Goal: Transaction & Acquisition: Purchase product/service

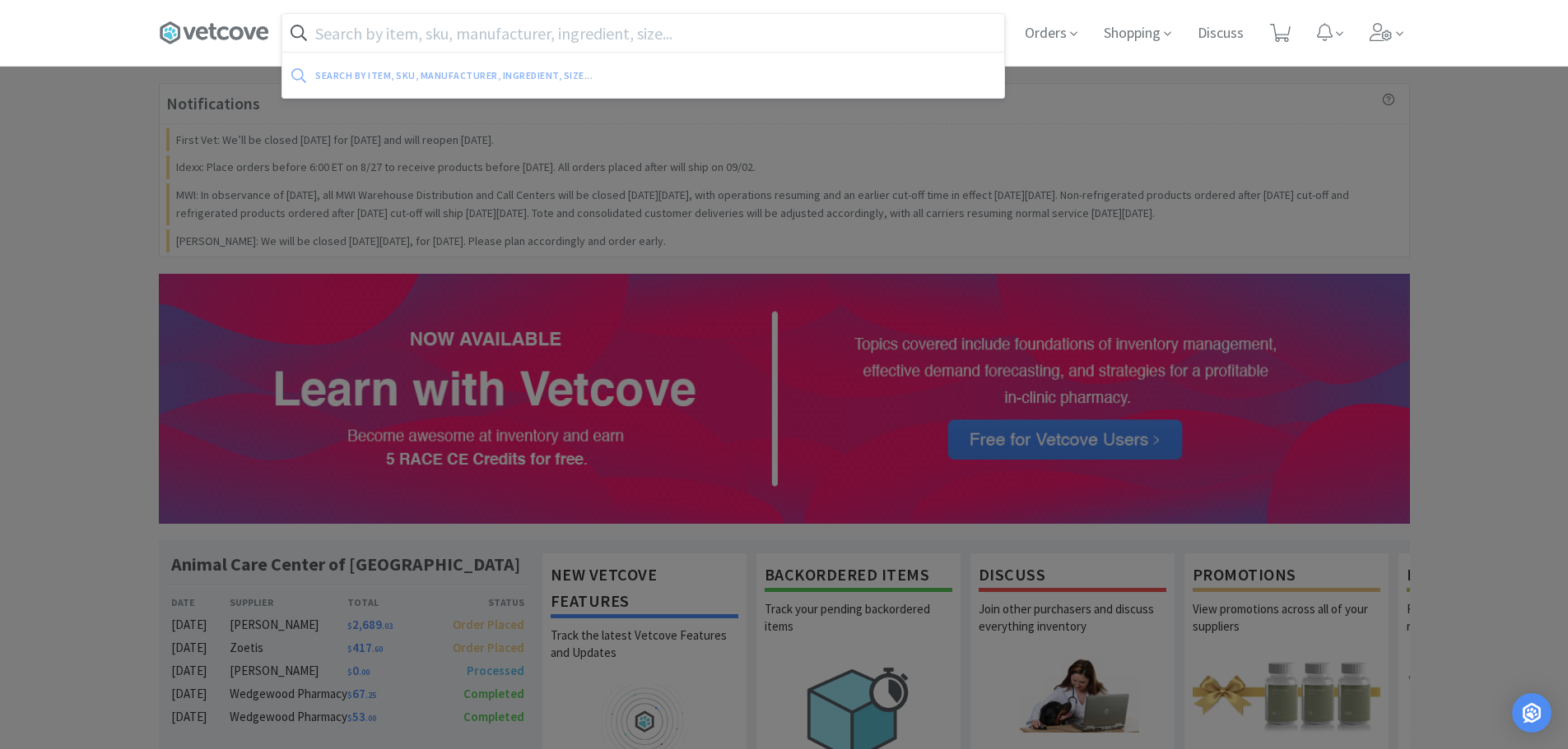
click at [539, 23] on input "text" at bounding box center [643, 32] width 721 height 38
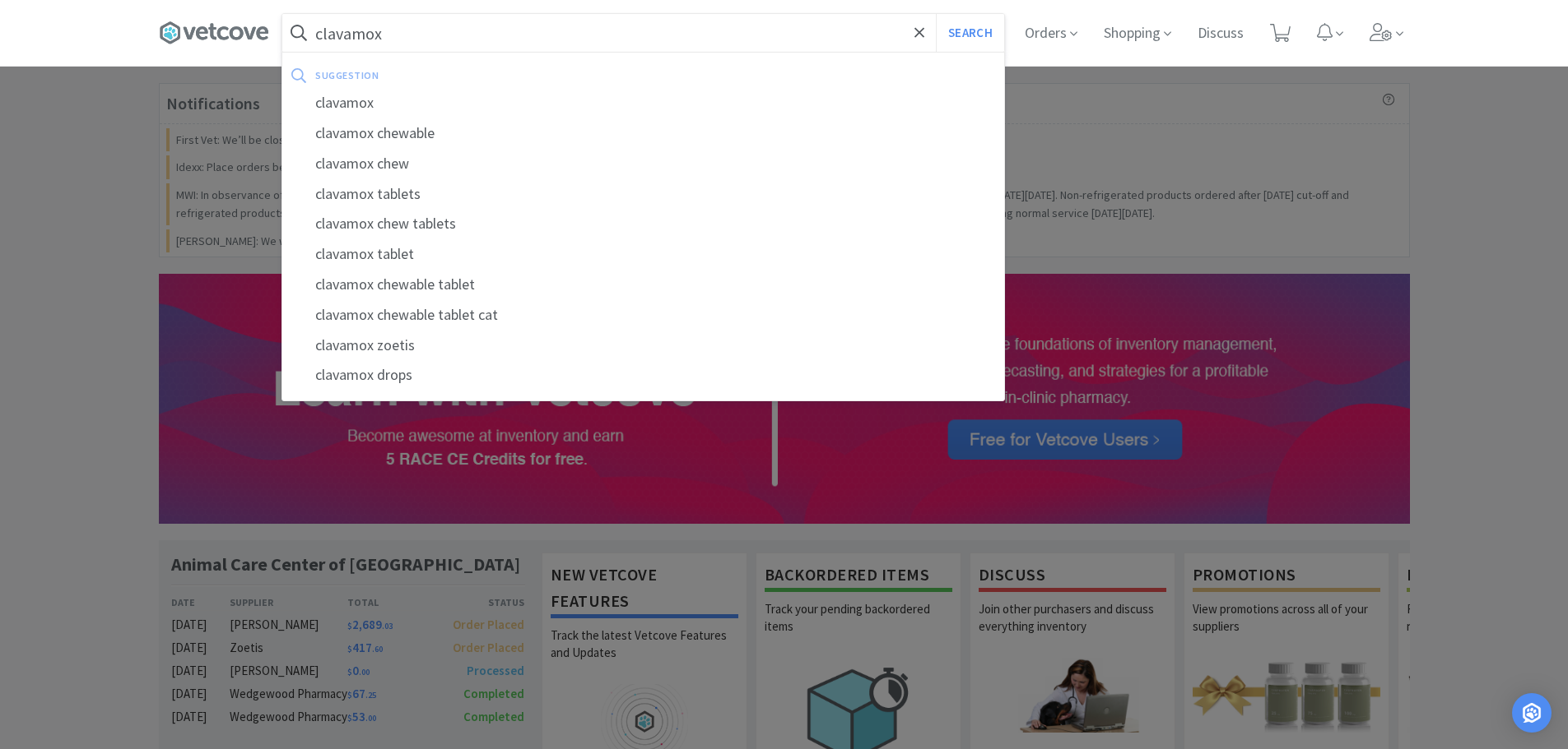
type input "clavamox"
click at [936, 14] on button "Search" at bounding box center [970, 32] width 68 height 38
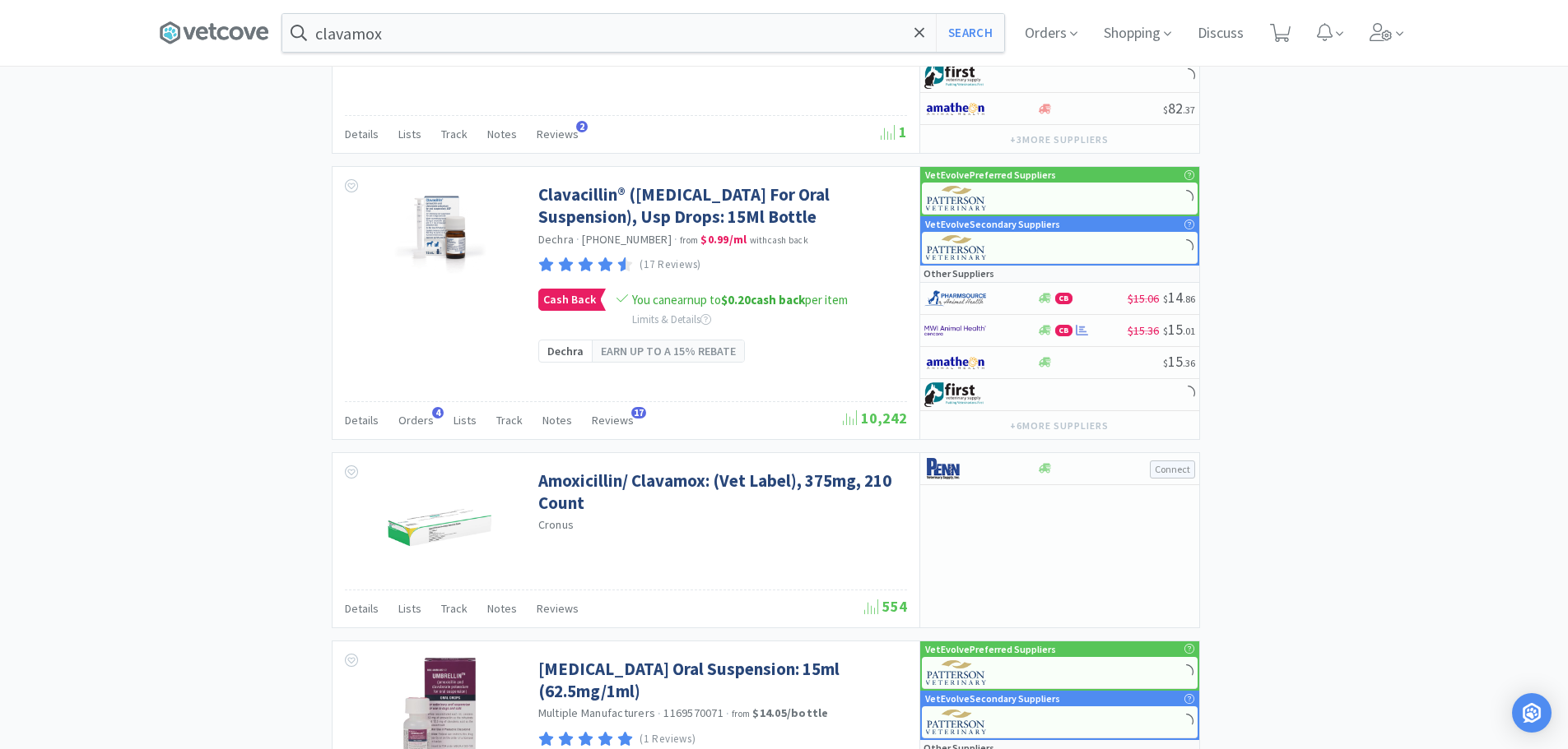
scroll to position [2386, 0]
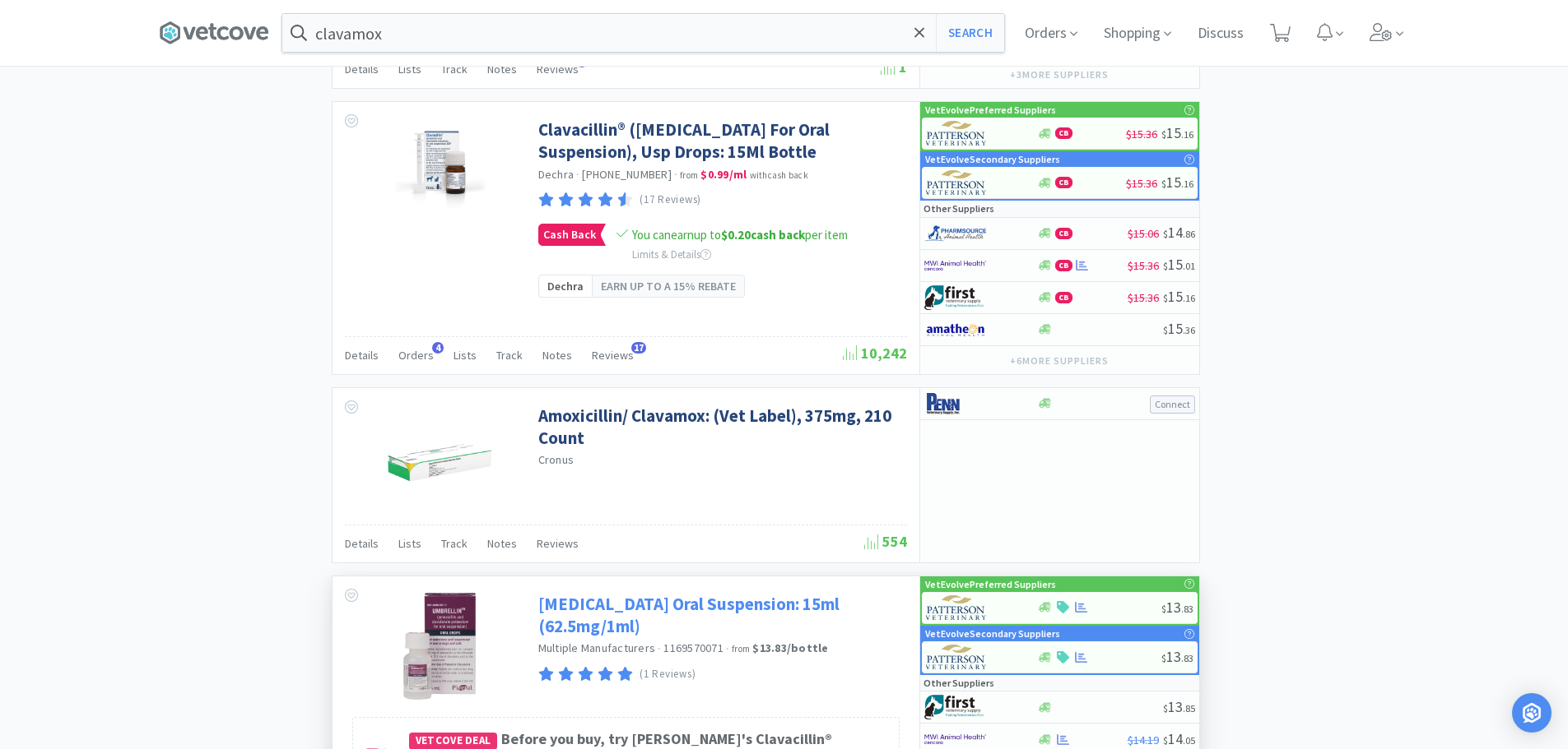
click at [692, 595] on link "[MEDICAL_DATA] Oral Suspension: 15ml (62.5mg/1ml)" at bounding box center [721, 616] width 365 height 45
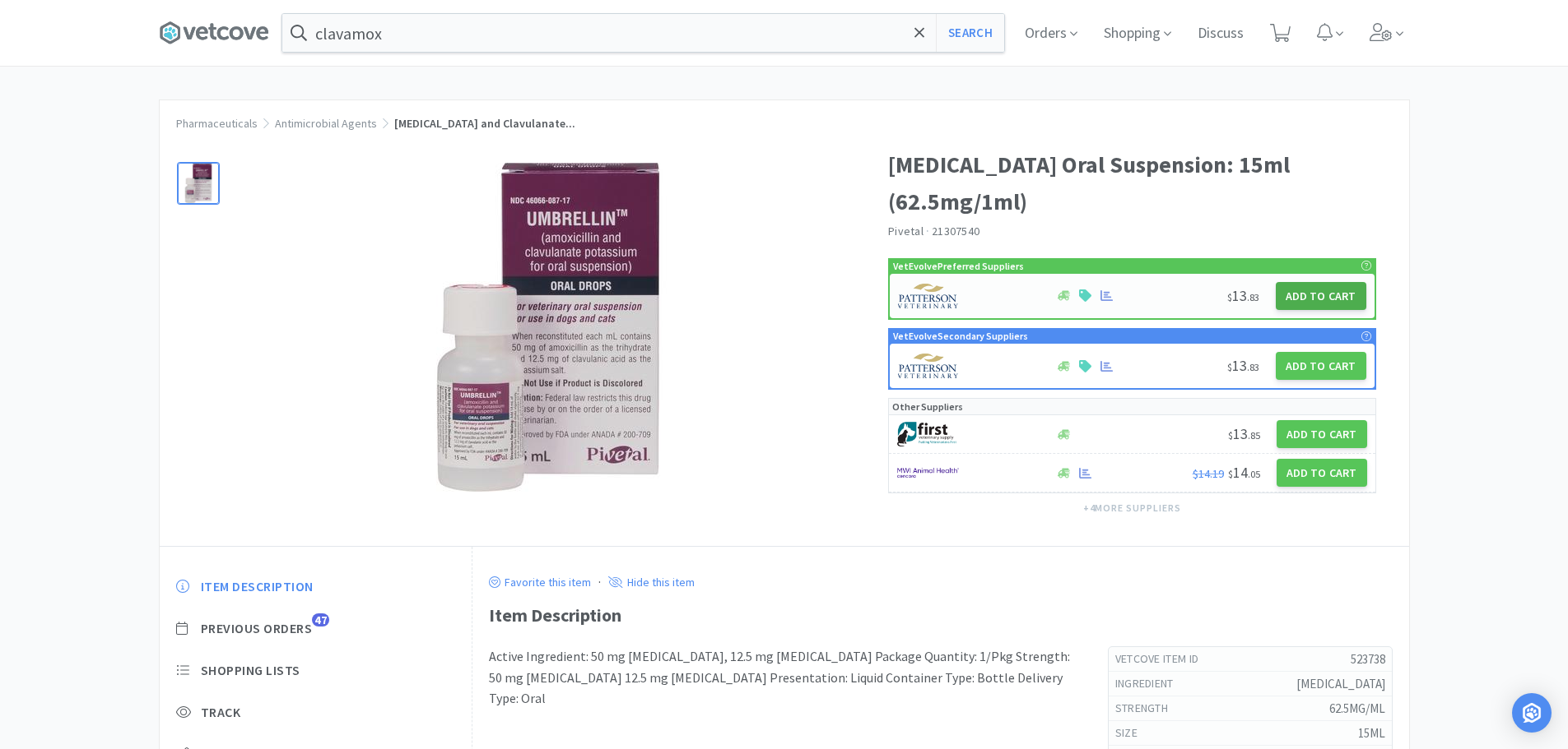
click at [1321, 293] on button "Add to Cart" at bounding box center [1321, 296] width 91 height 28
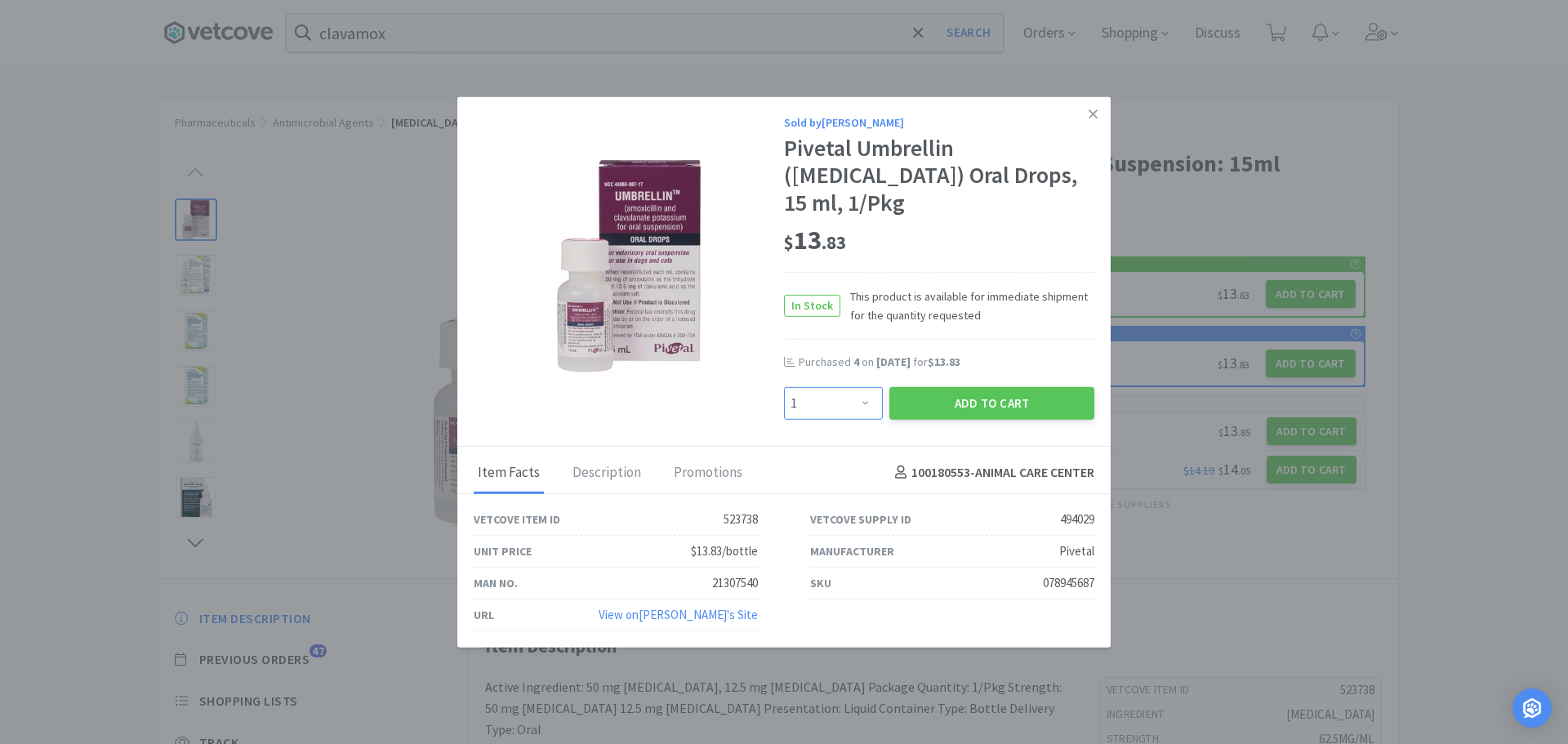
click at [844, 409] on select "Enter Quantity 1 2 3 4 5 6 7 8 9 10 11 12 13 14 15 16 17 18 19 20 Enter Quantity" at bounding box center [834, 403] width 99 height 33
select select "6"
click at [784, 386] on select "Enter Quantity 1 2 3 4 5 6 7 8 9 10 11 12 13 14 15 16 17 18 19 20 Enter Quantity" at bounding box center [834, 403] width 99 height 33
click at [1000, 402] on button "Add to Cart" at bounding box center [992, 403] width 205 height 33
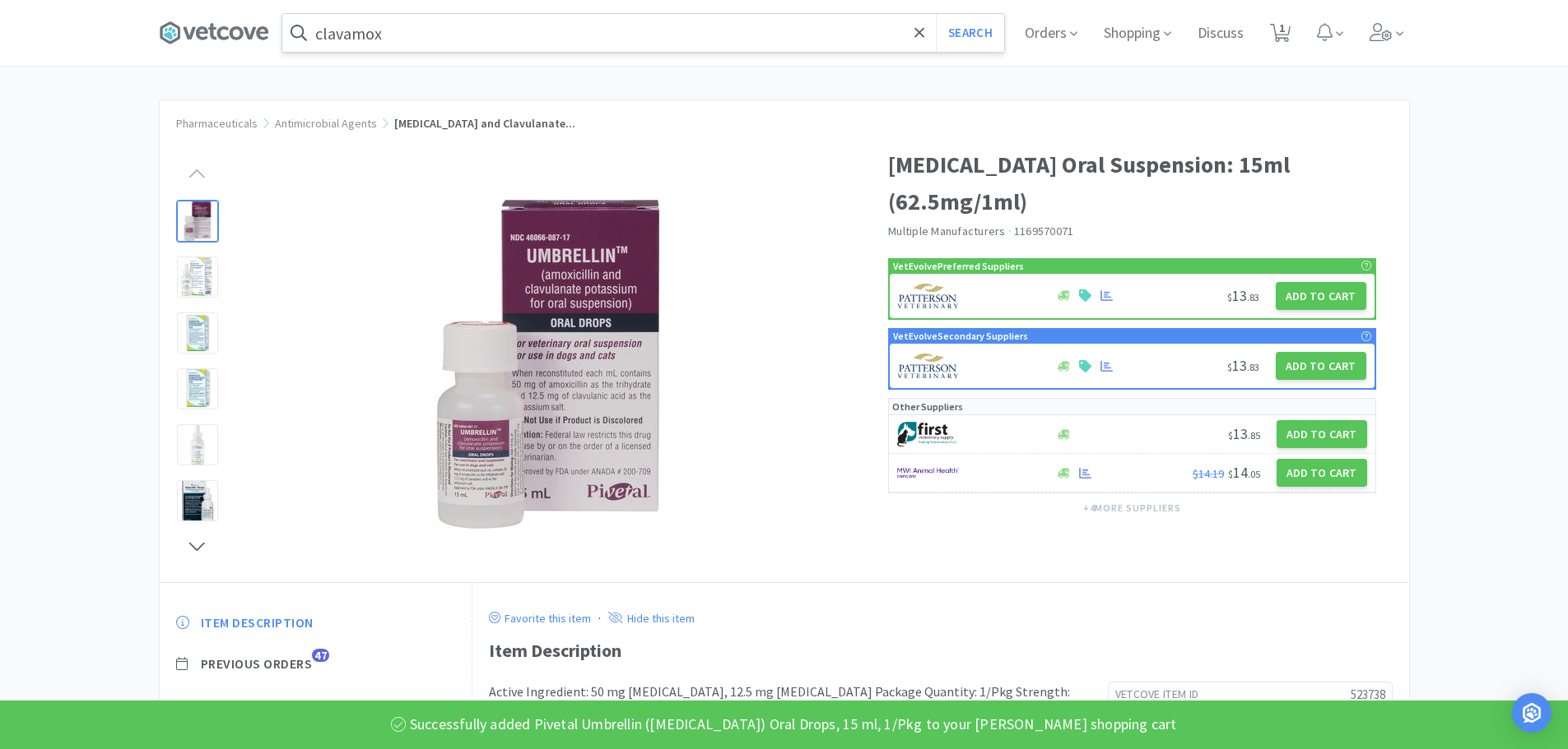
click at [450, 31] on input "clavamox" at bounding box center [643, 32] width 721 height 38
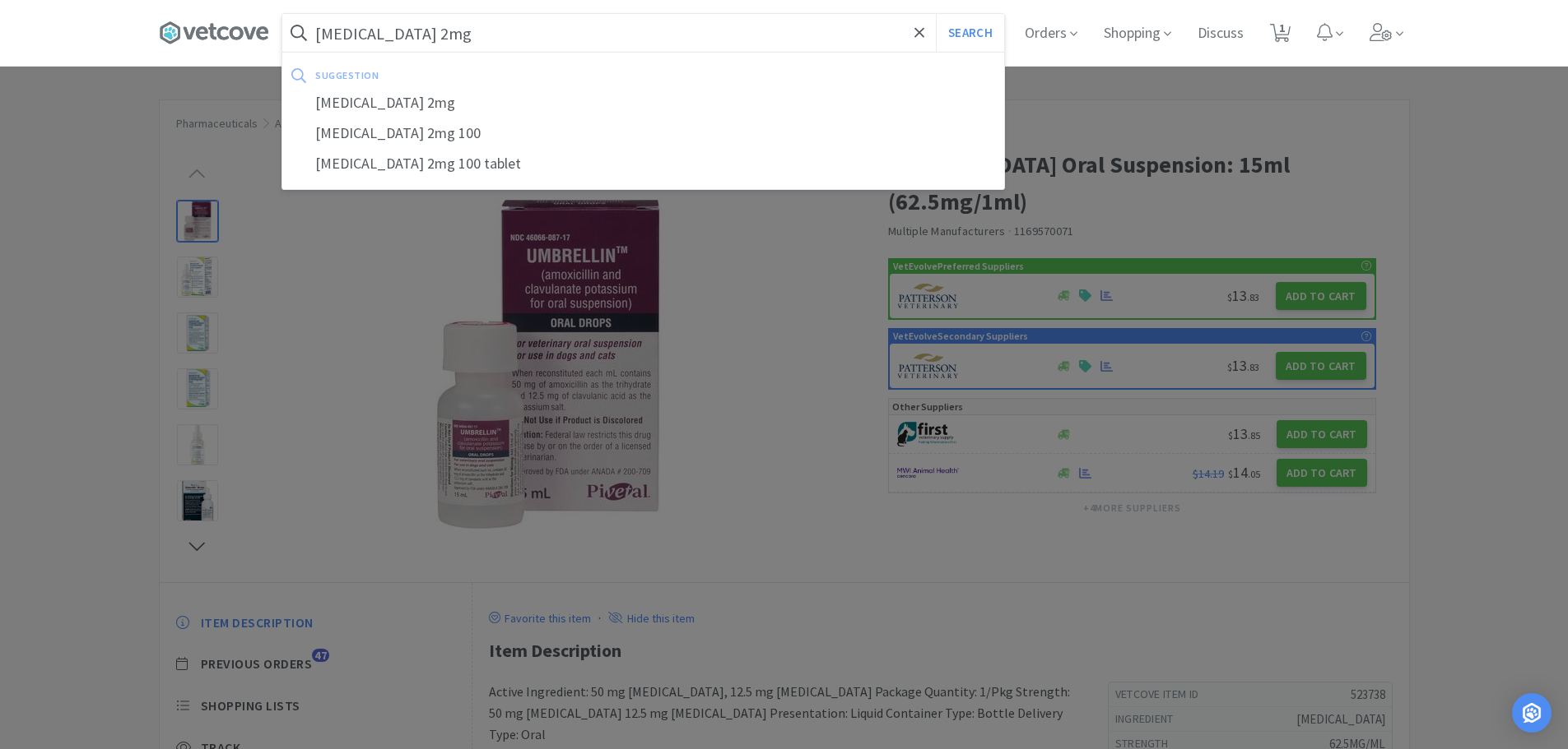
type input "[MEDICAL_DATA] 2mg"
click at [936, 14] on button "Search" at bounding box center [970, 32] width 68 height 38
select select "6"
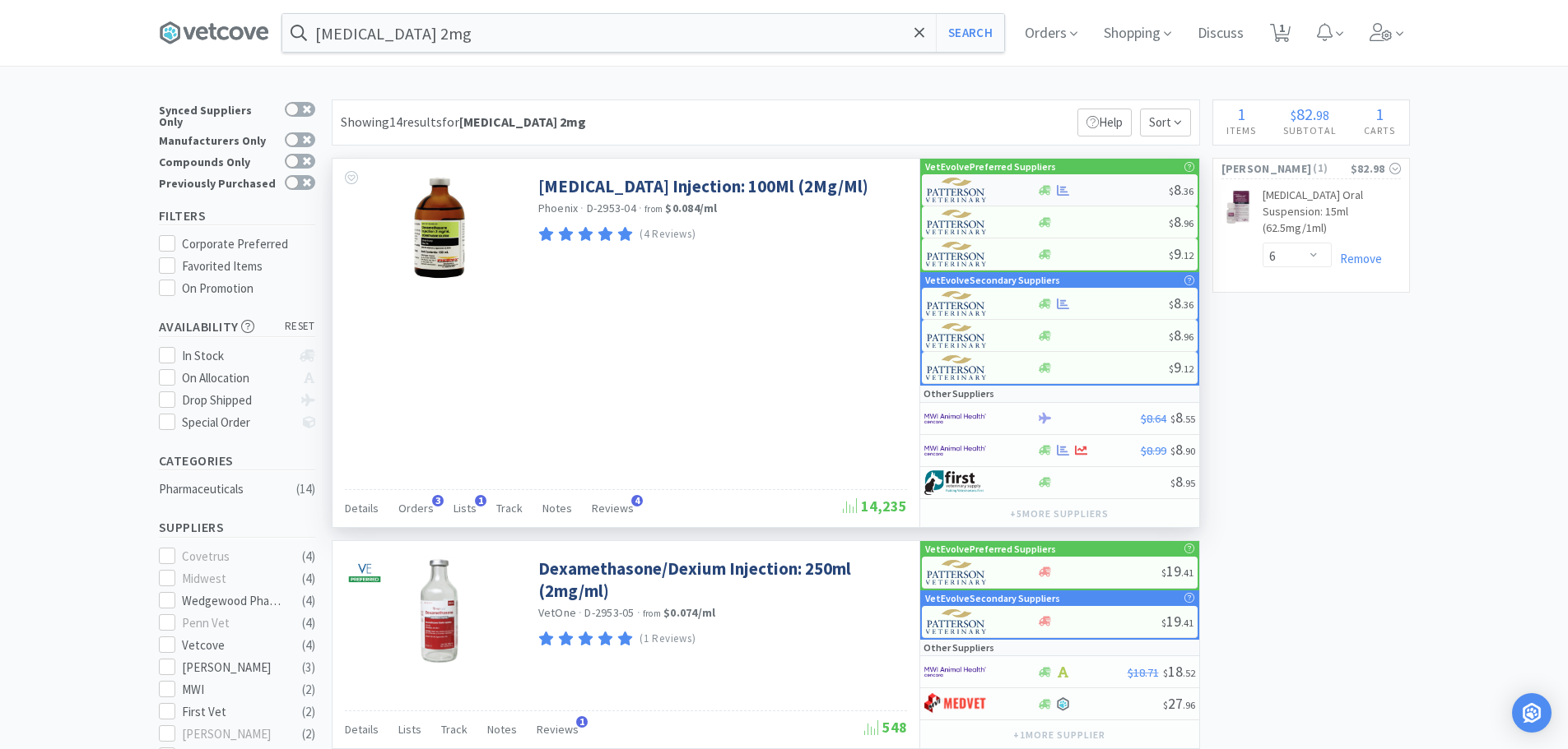
click at [1099, 185] on div at bounding box center [1103, 191] width 132 height 12
select select "1"
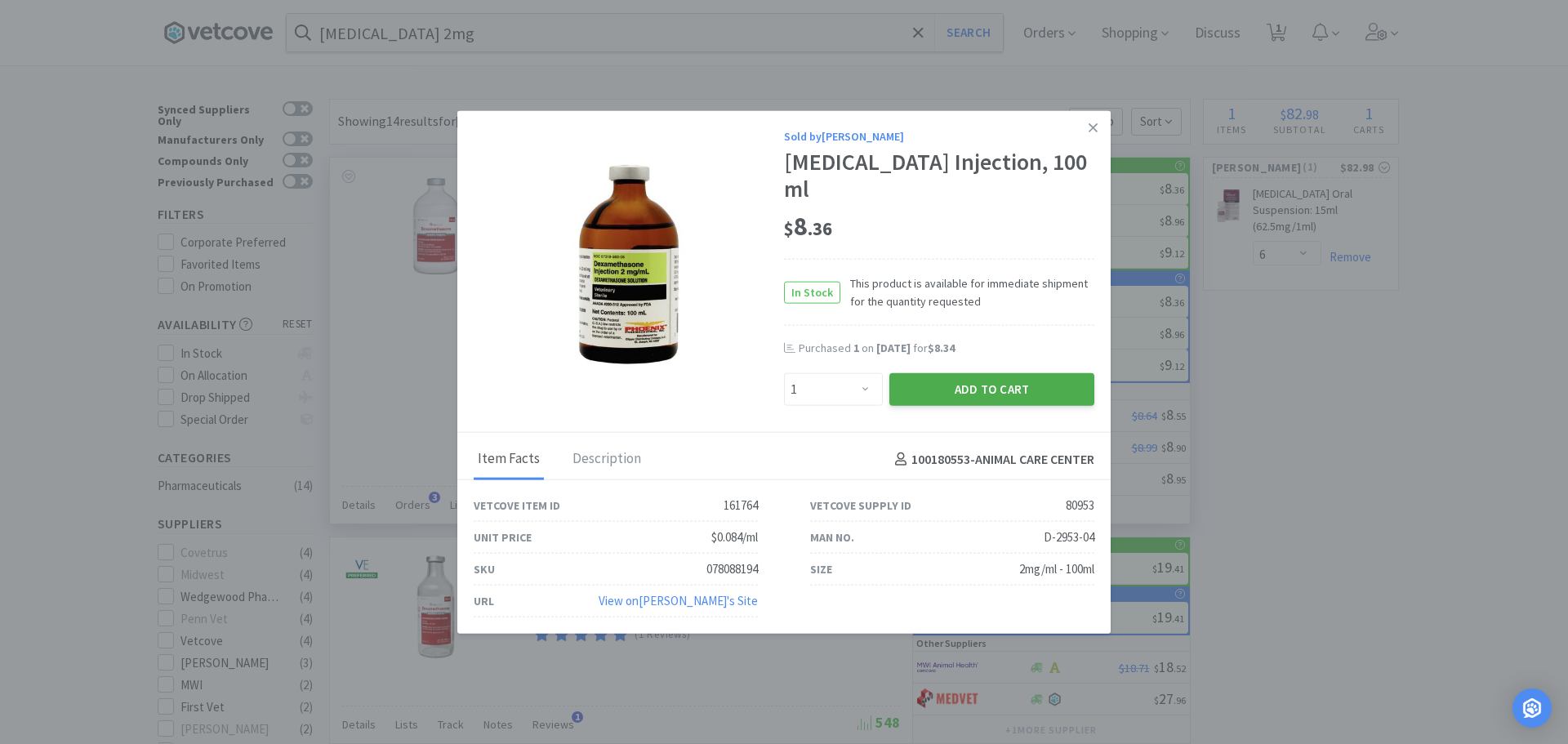
click at [923, 388] on button "Add to Cart" at bounding box center [992, 390] width 205 height 33
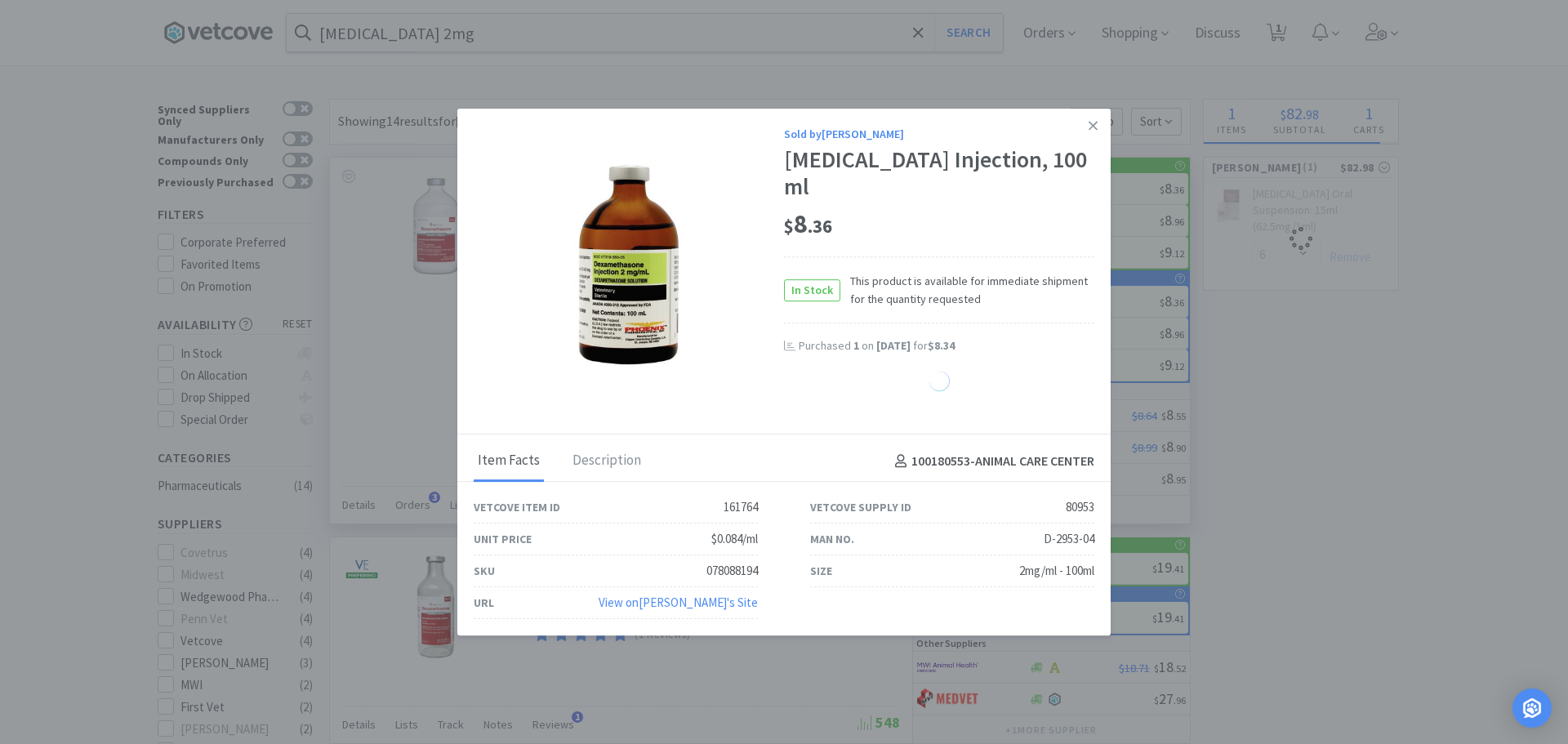
select select "1"
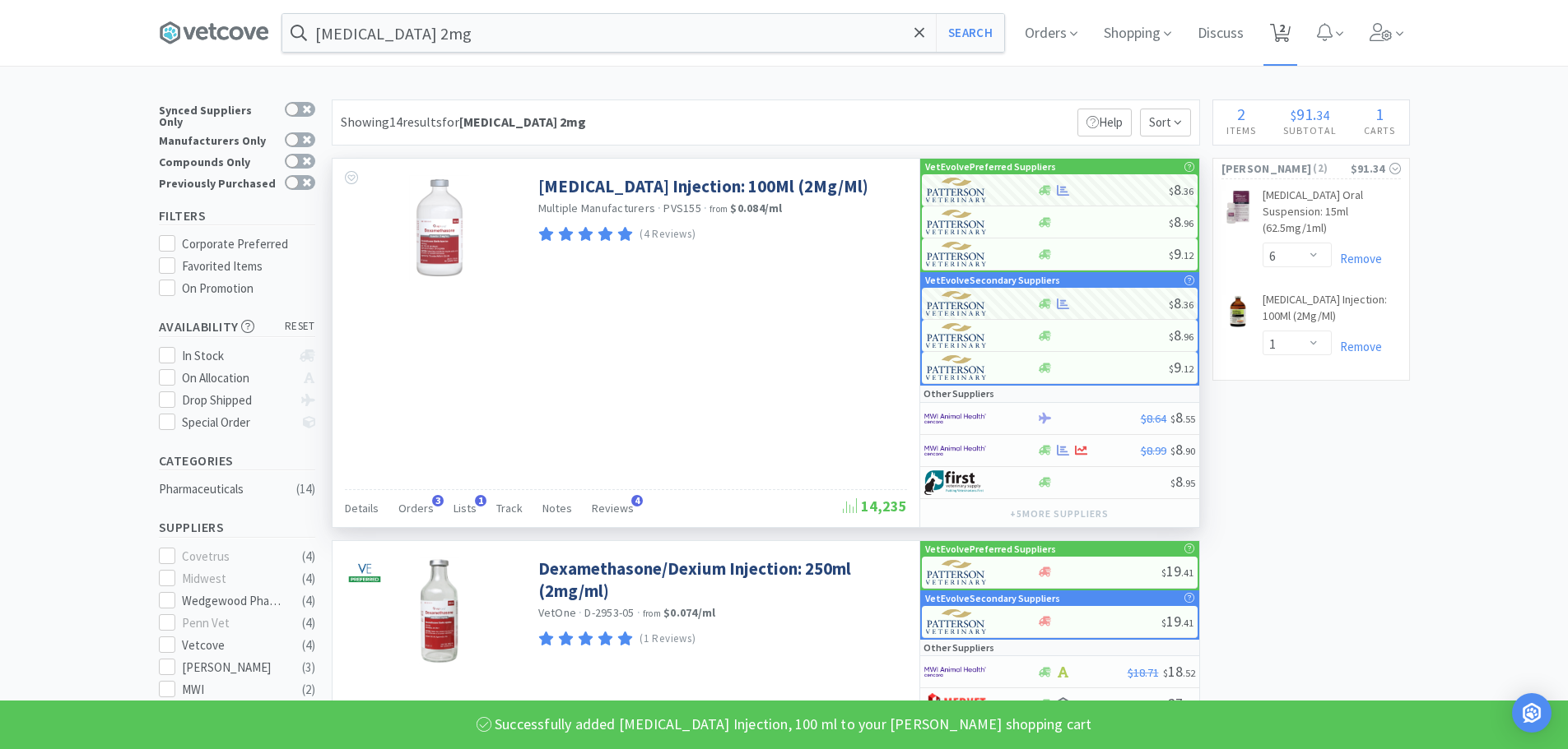
click at [1285, 33] on span "2" at bounding box center [1282, 27] width 6 height 66
select select "6"
select select "1"
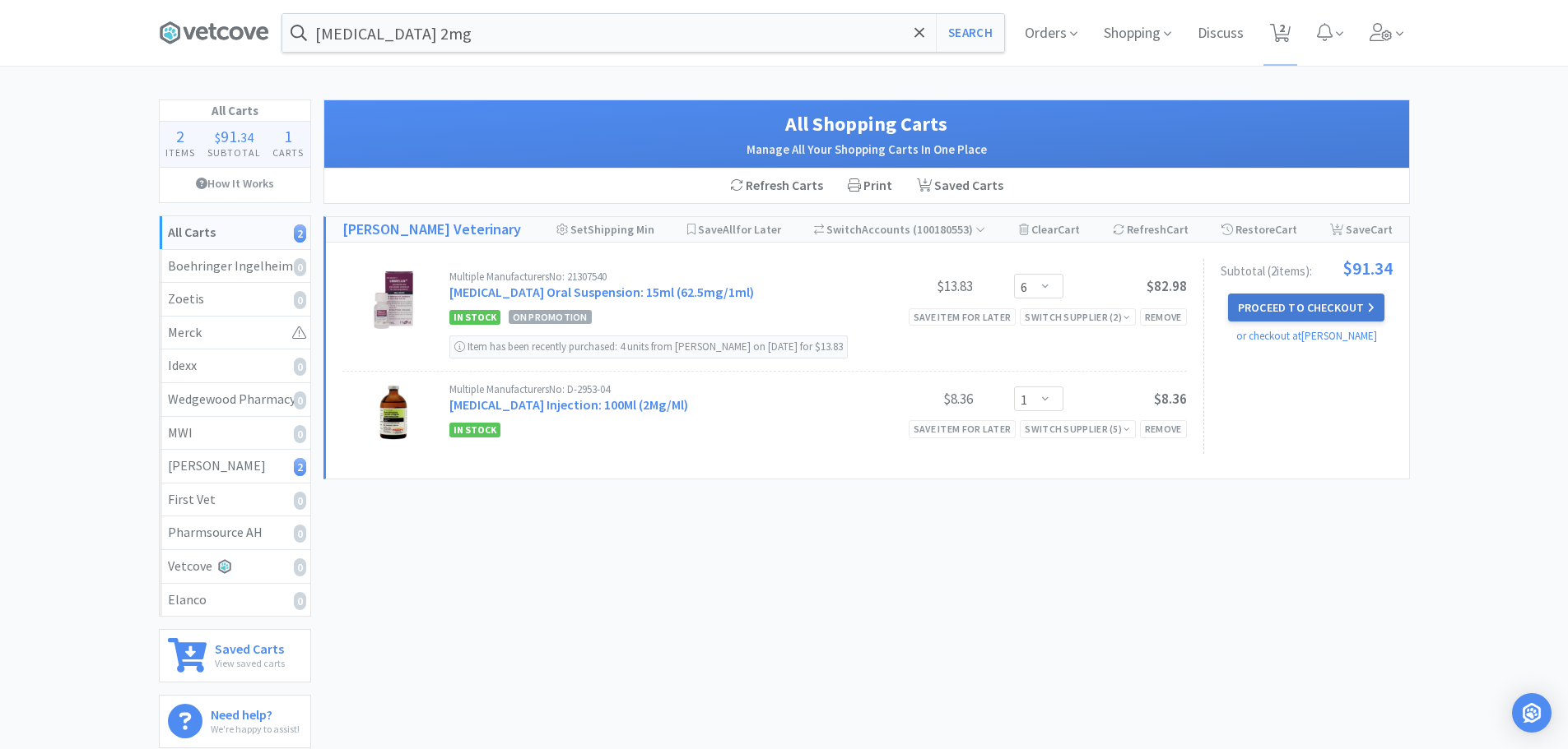
click at [1292, 307] on button "Proceed to Checkout" at bounding box center [1306, 308] width 157 height 28
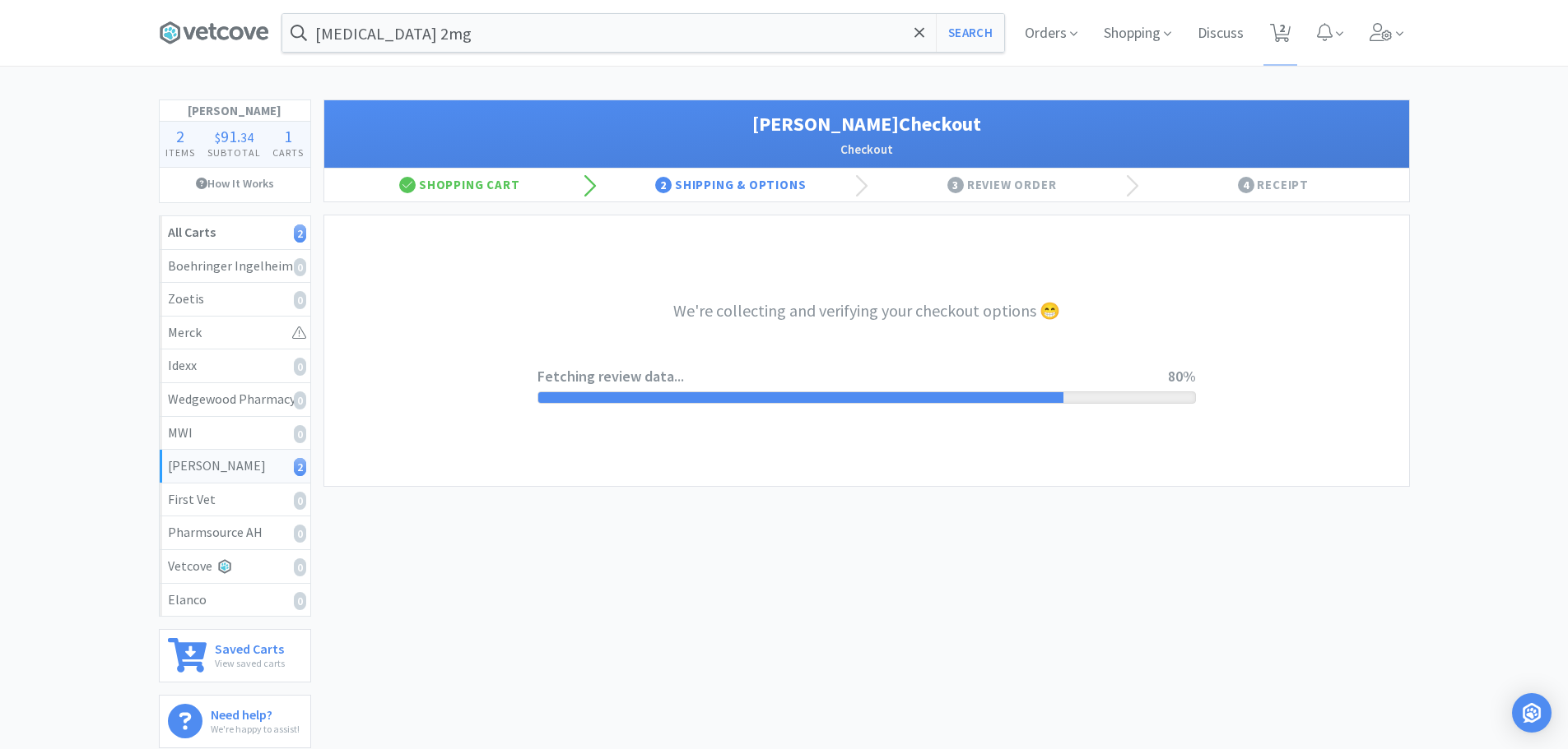
select select "1"
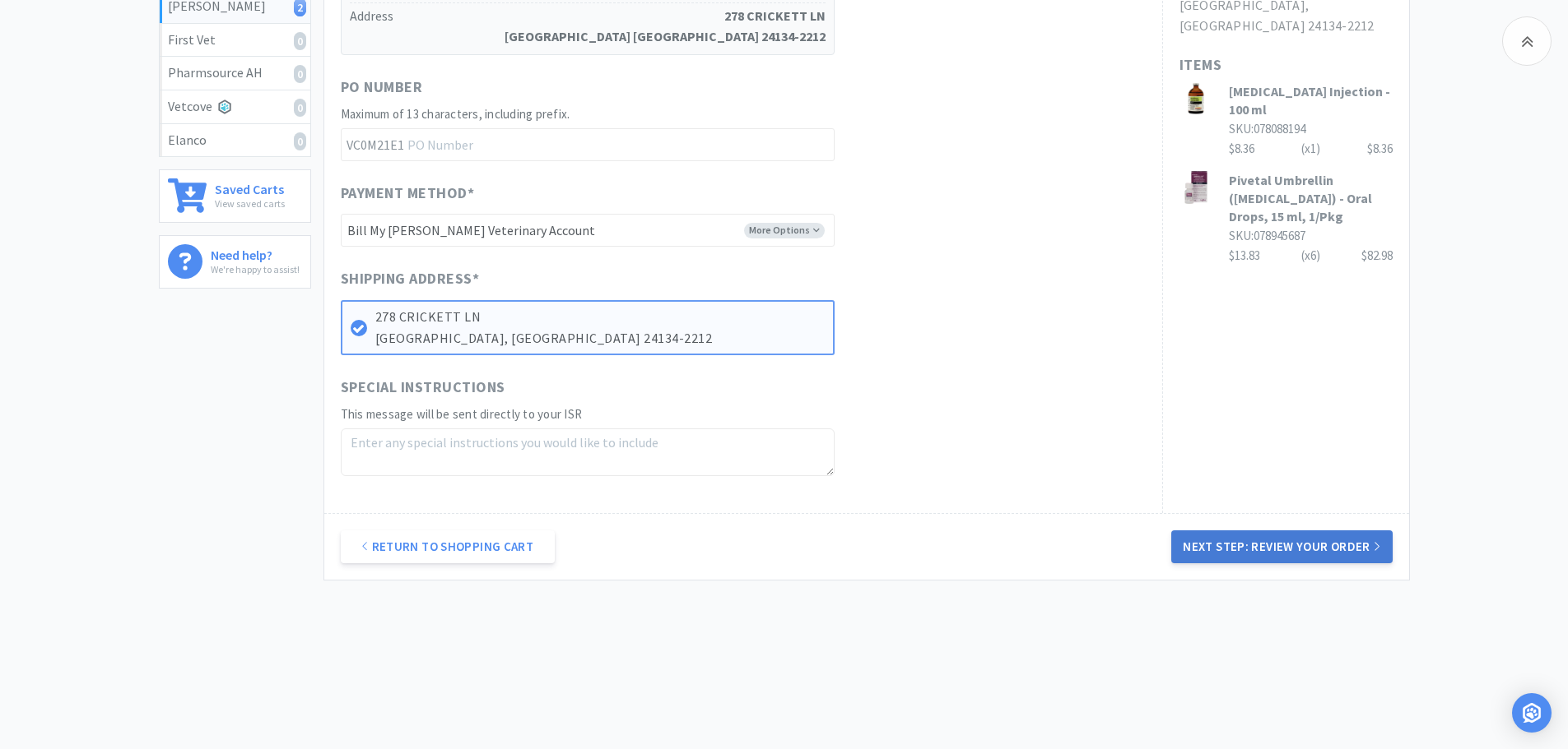
click at [1202, 552] on button "Next Step: Review Your Order" at bounding box center [1281, 547] width 220 height 33
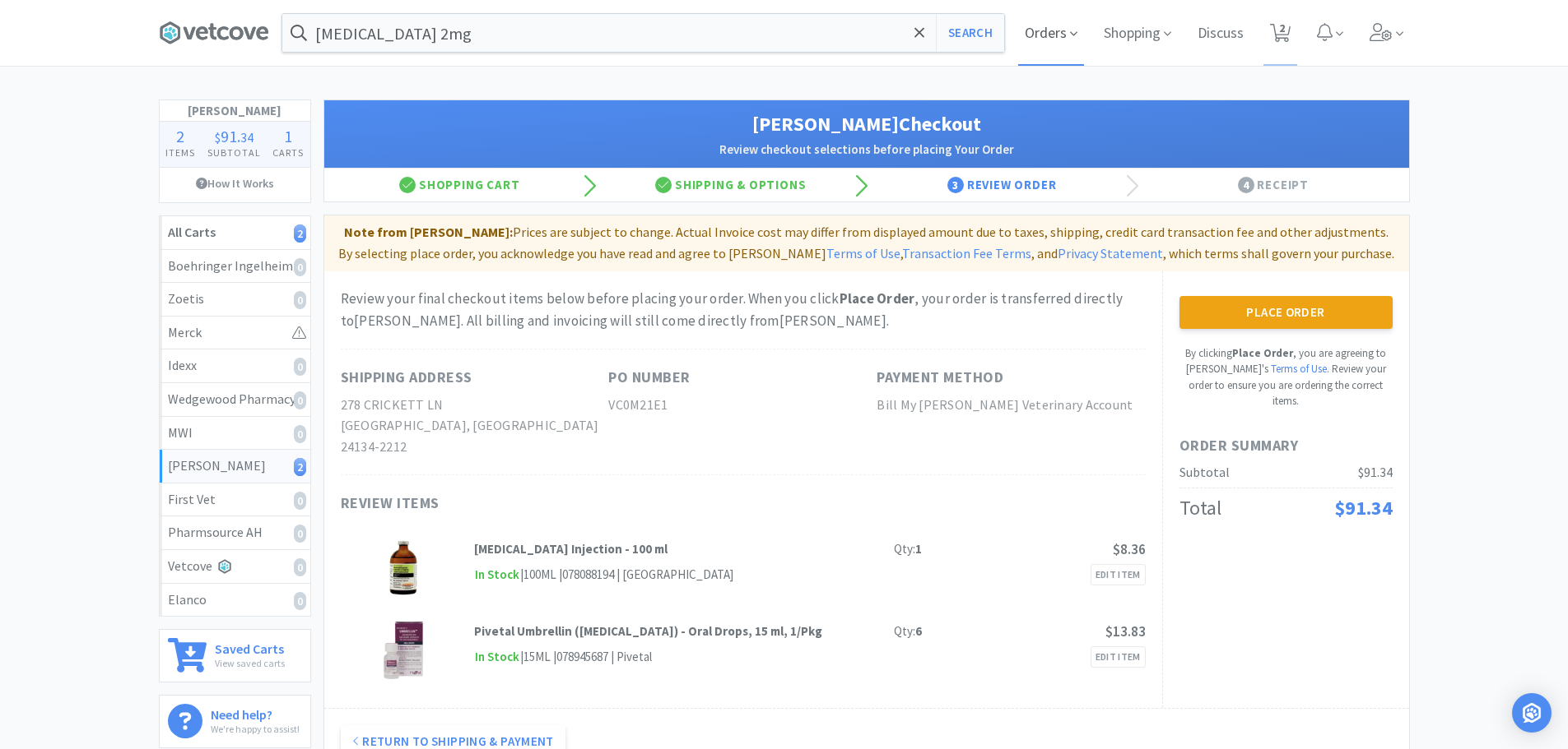
click at [1033, 31] on span "Orders" at bounding box center [1050, 32] width 66 height 66
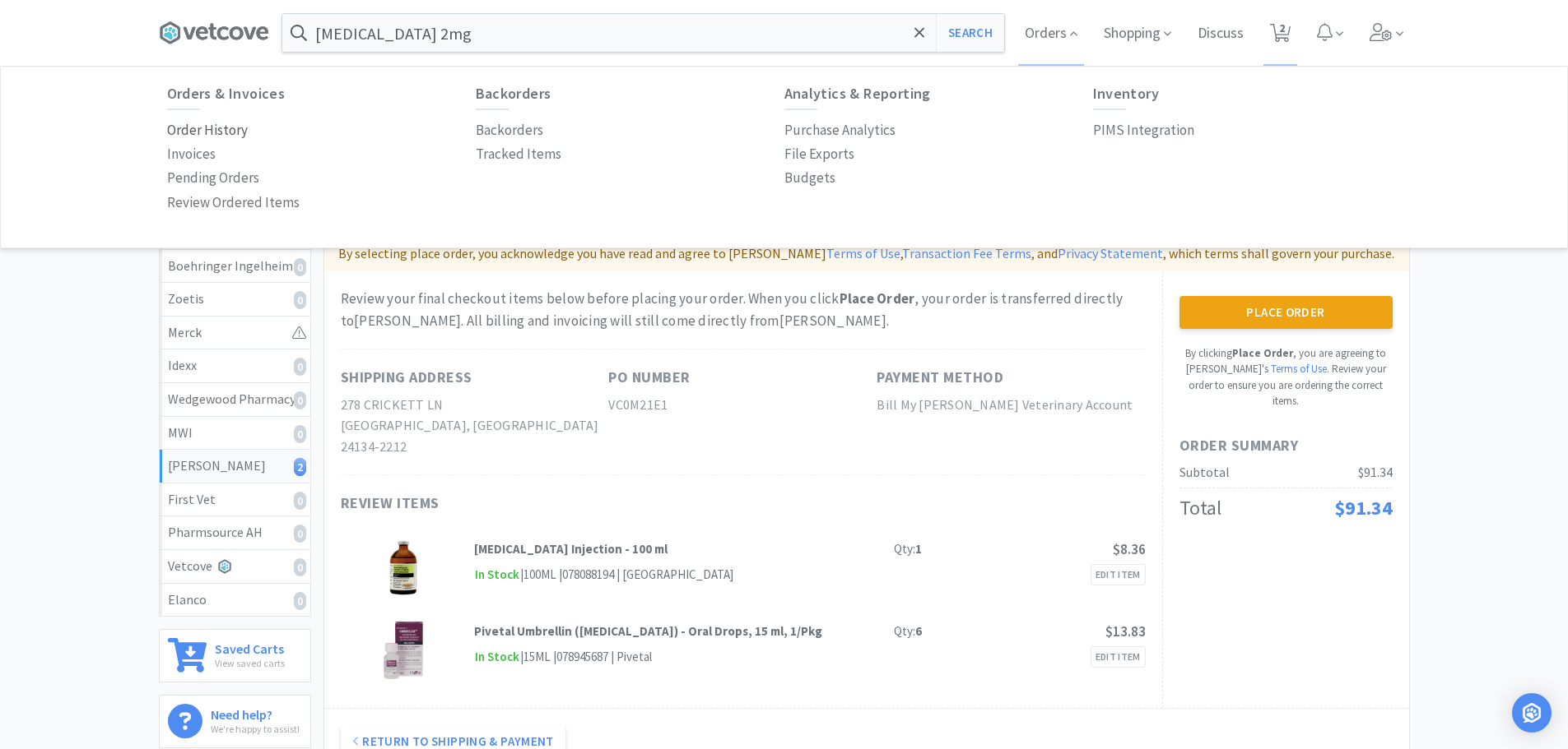
click at [185, 131] on p "Order History" at bounding box center [207, 129] width 80 height 22
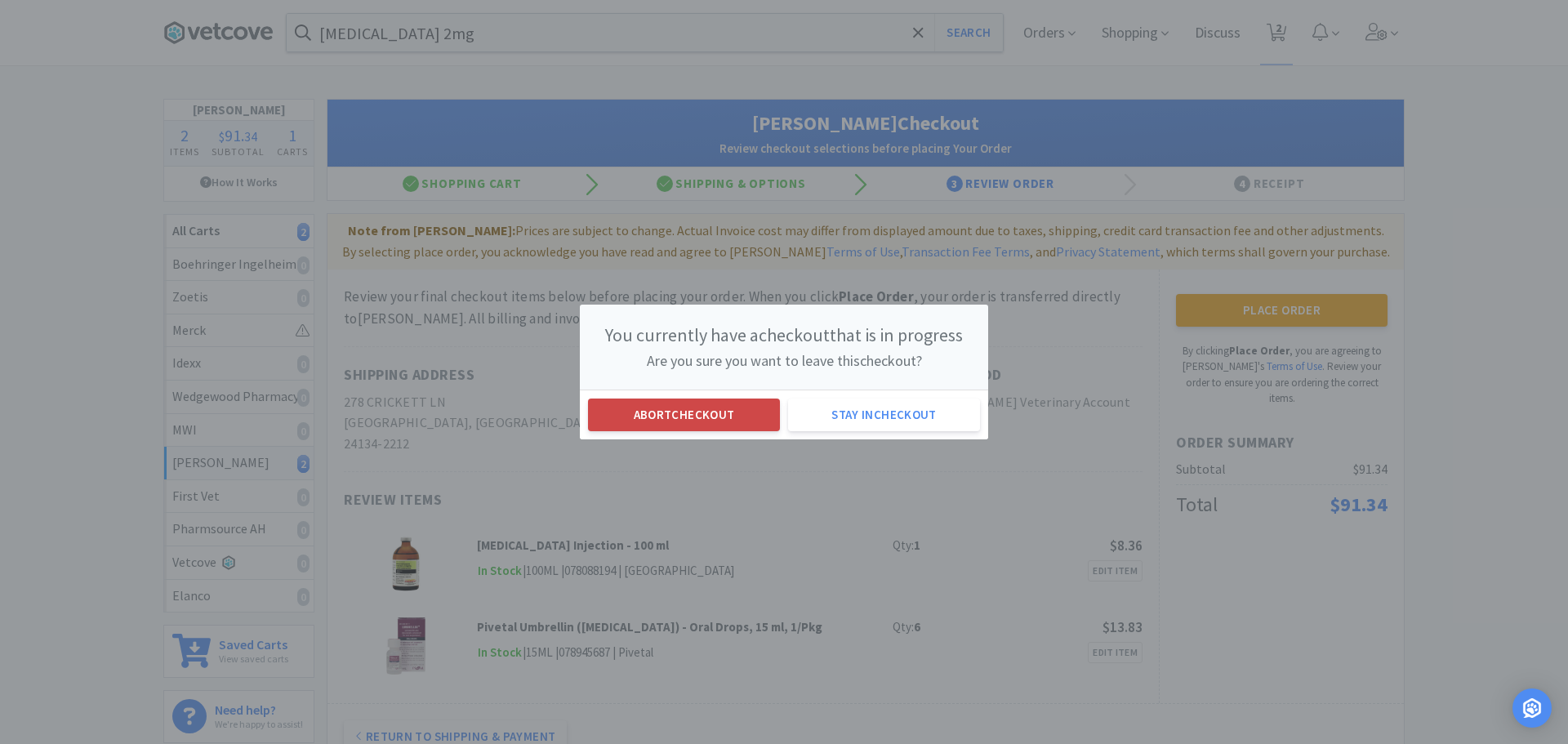
click at [718, 418] on button "Abort checkout" at bounding box center [684, 415] width 192 height 33
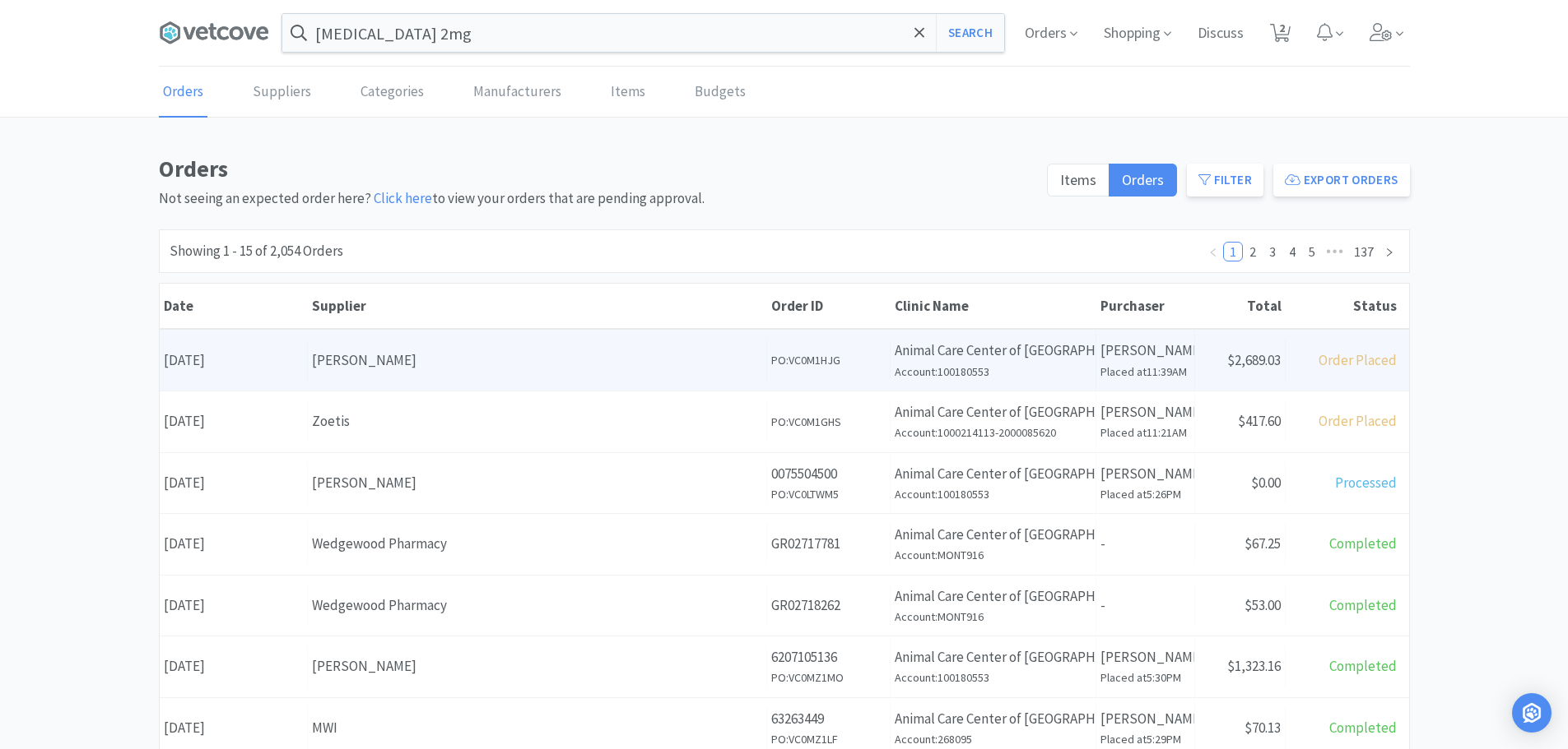
click at [444, 356] on div "[PERSON_NAME]" at bounding box center [537, 360] width 450 height 22
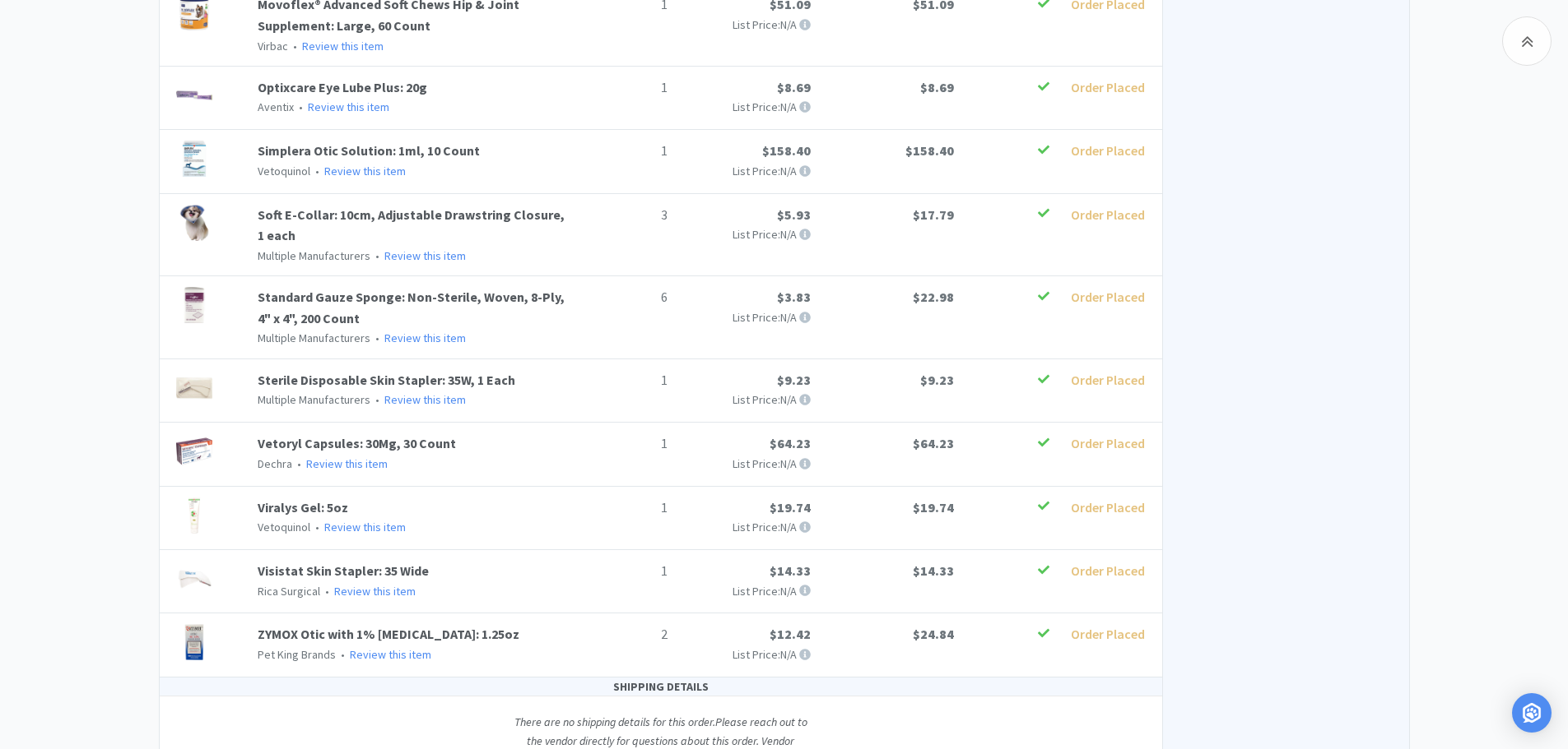
scroll to position [1641, 0]
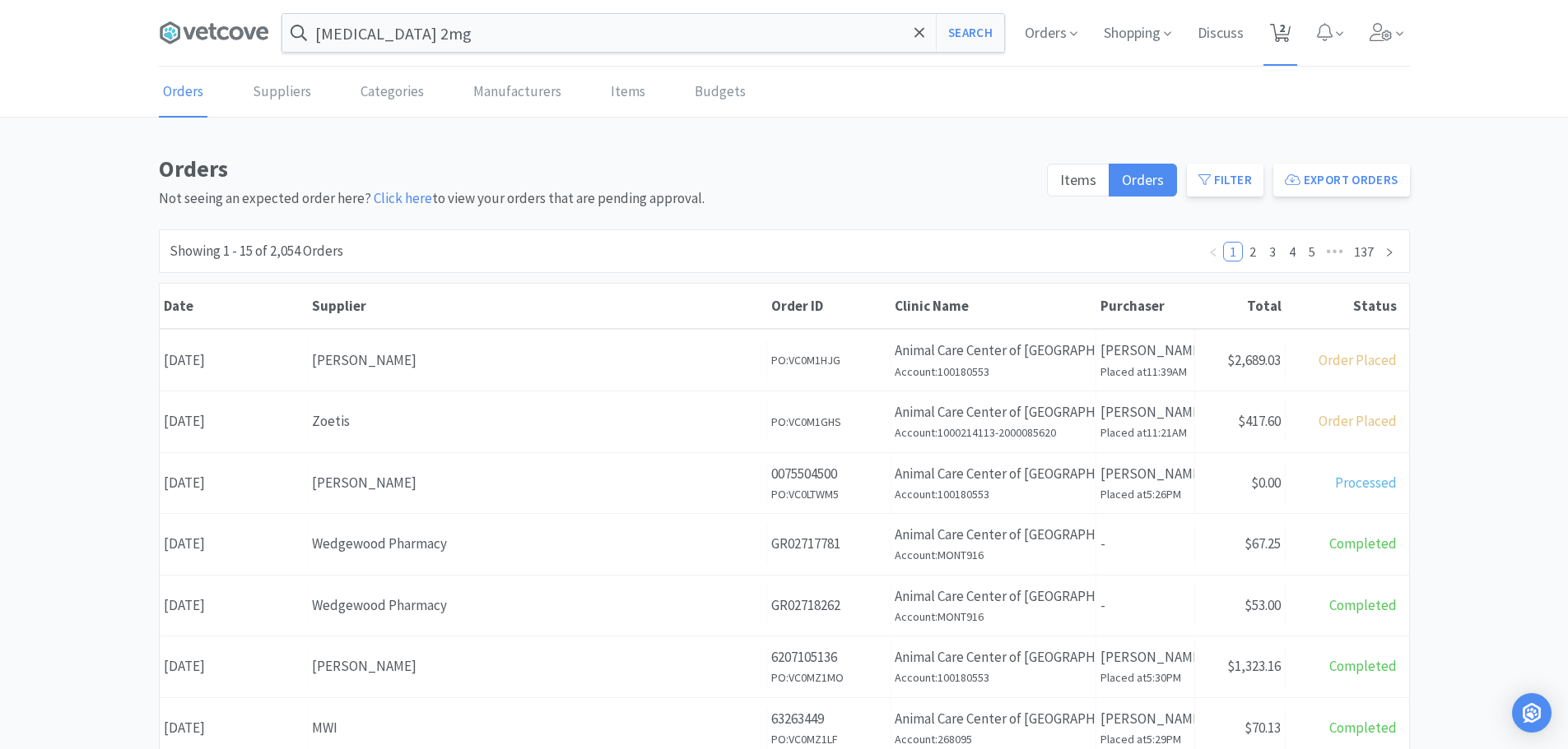
click at [1272, 29] on icon at bounding box center [1280, 32] width 21 height 18
select select "6"
select select "1"
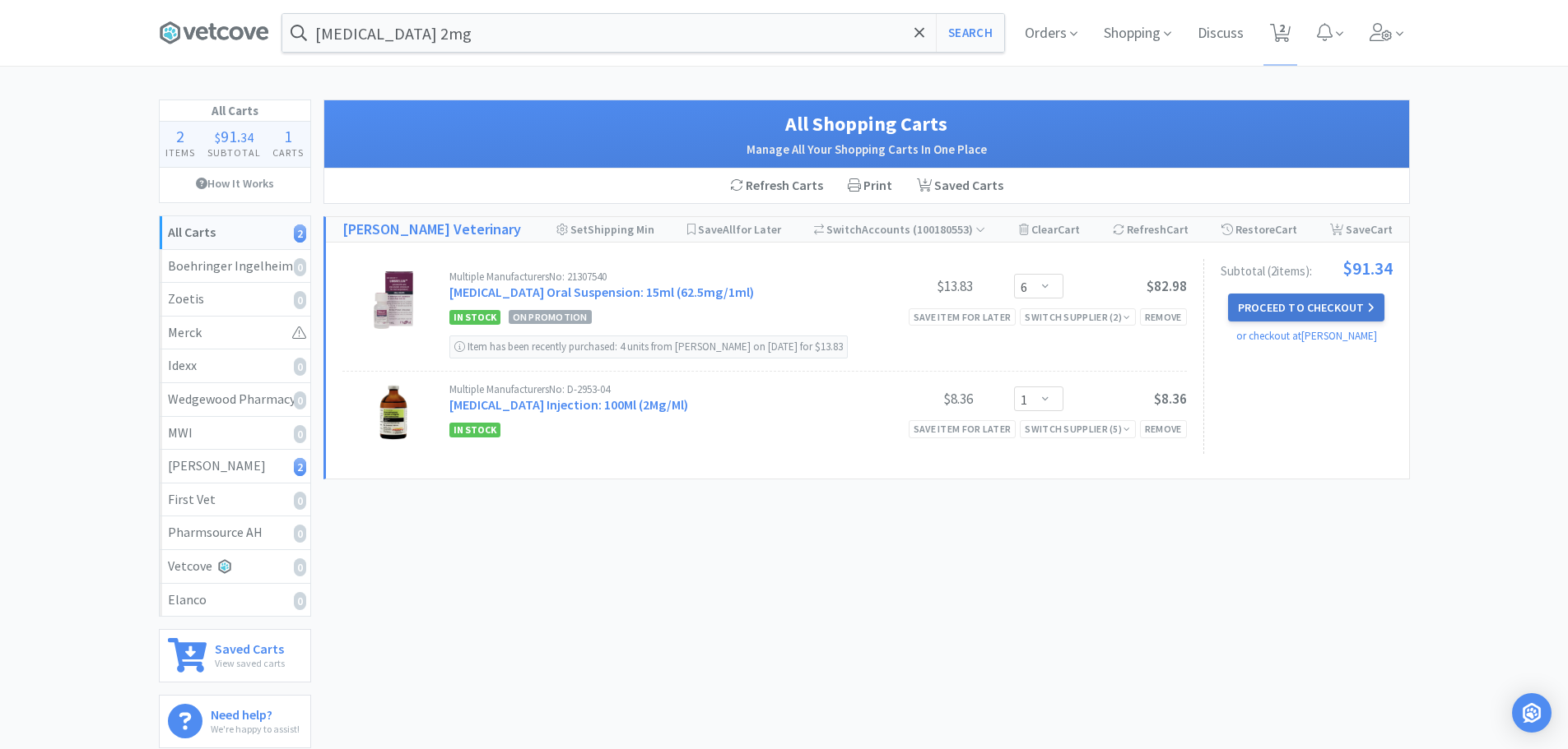
click at [1275, 309] on button "Proceed to Checkout" at bounding box center [1306, 308] width 157 height 28
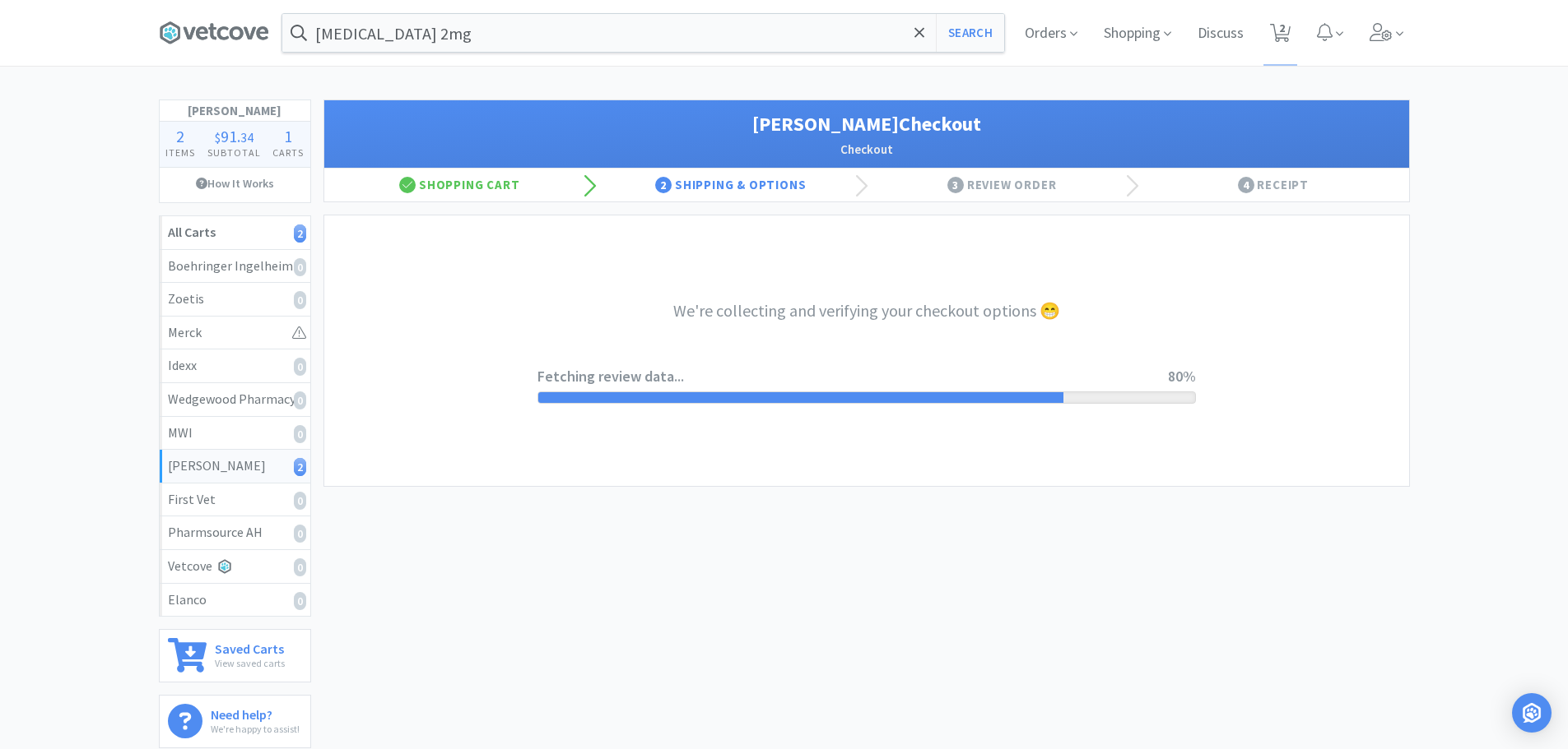
select select "1"
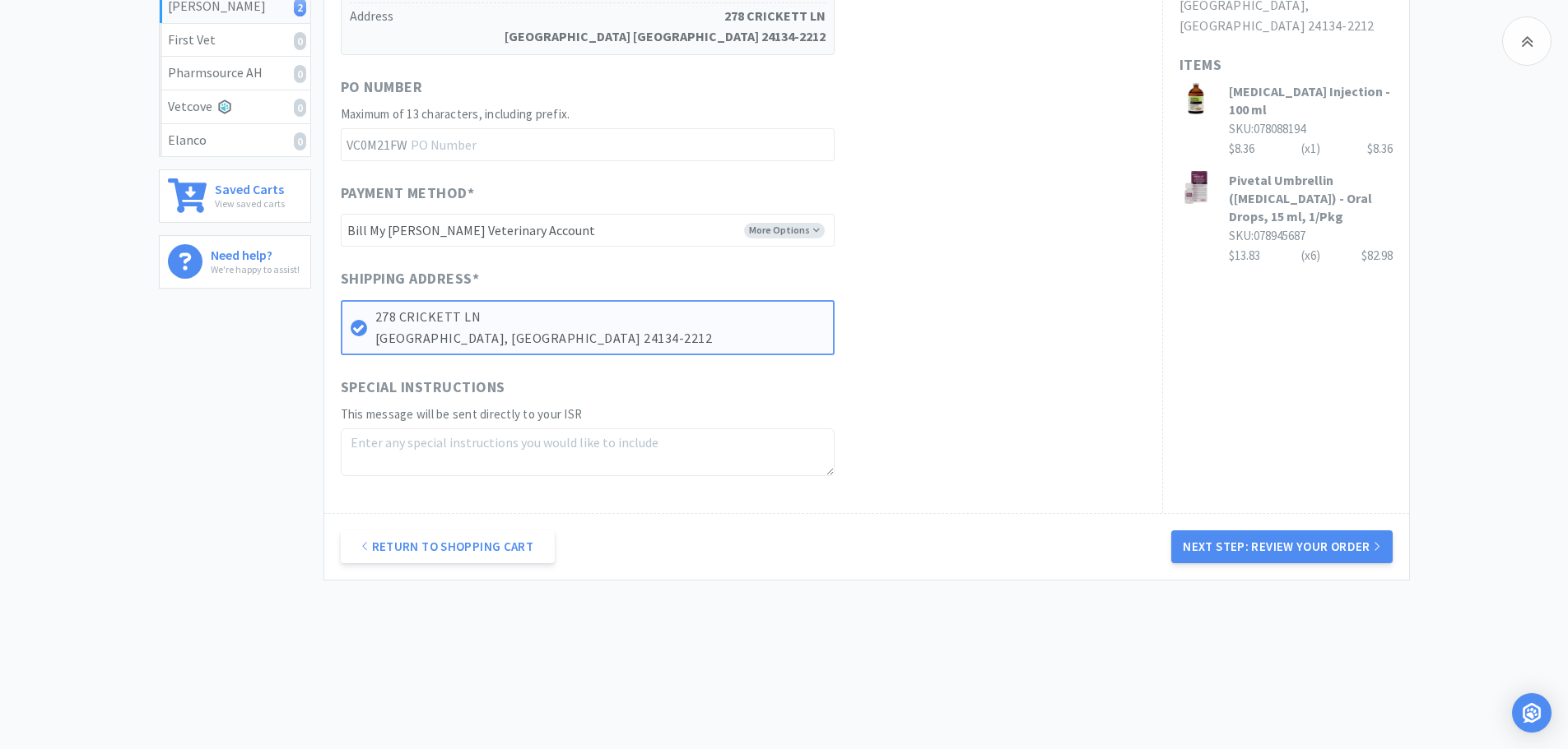
click at [1230, 551] on button "Next Step: Review Your Order" at bounding box center [1281, 547] width 220 height 33
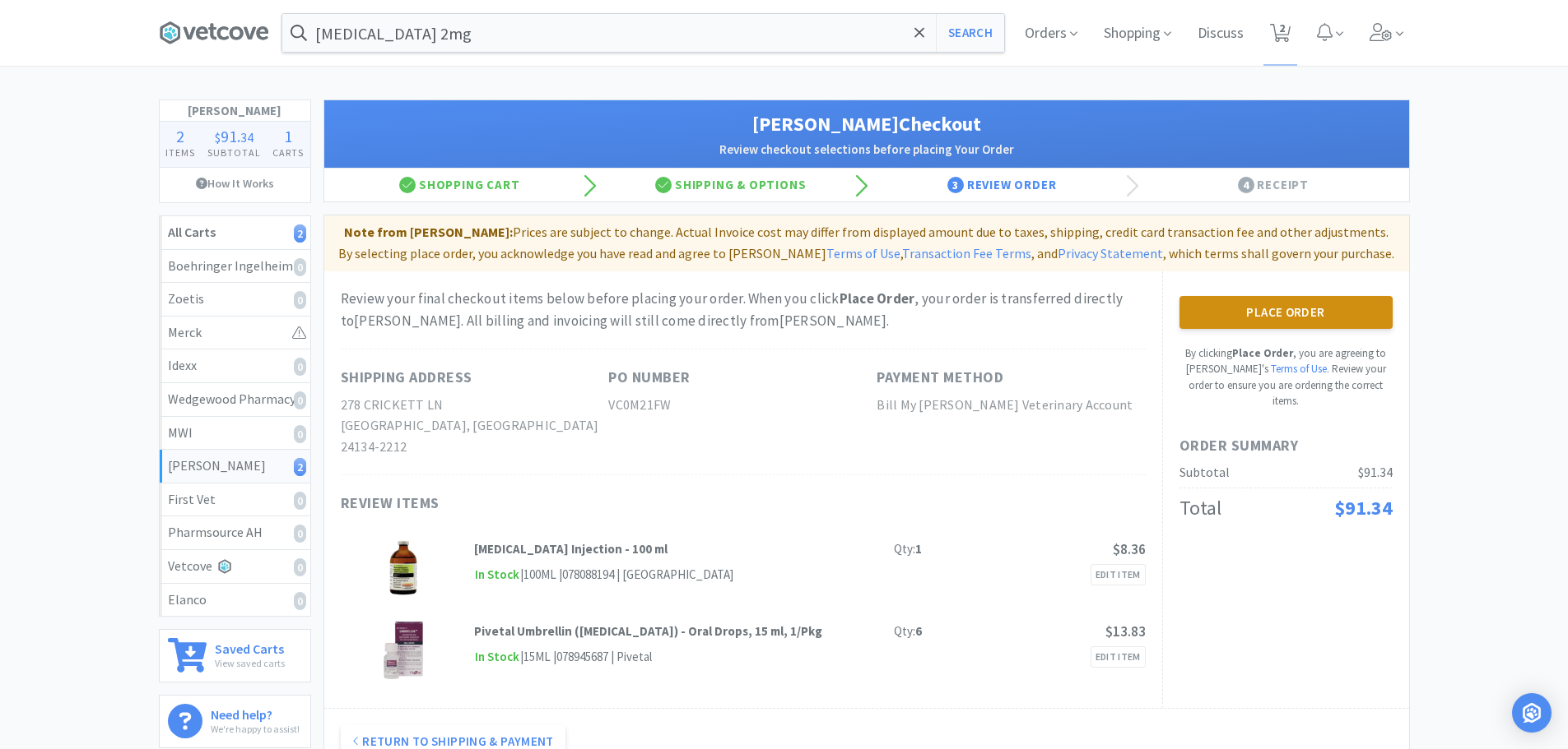
click at [1230, 329] on button "Place Order" at bounding box center [1286, 313] width 213 height 33
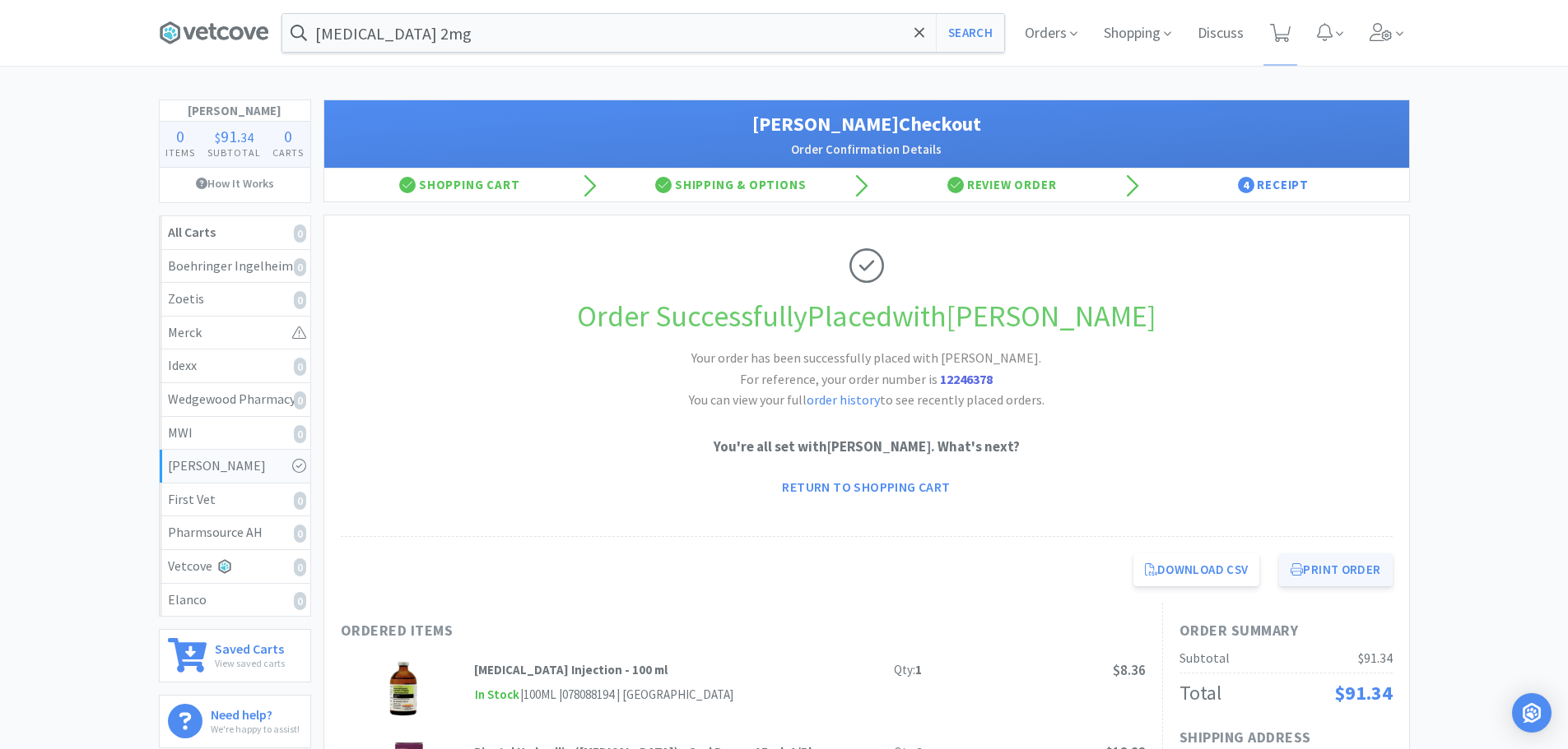
click at [1333, 575] on button "Print Order" at bounding box center [1335, 570] width 113 height 33
click at [220, 35] on icon at bounding box center [214, 33] width 110 height 24
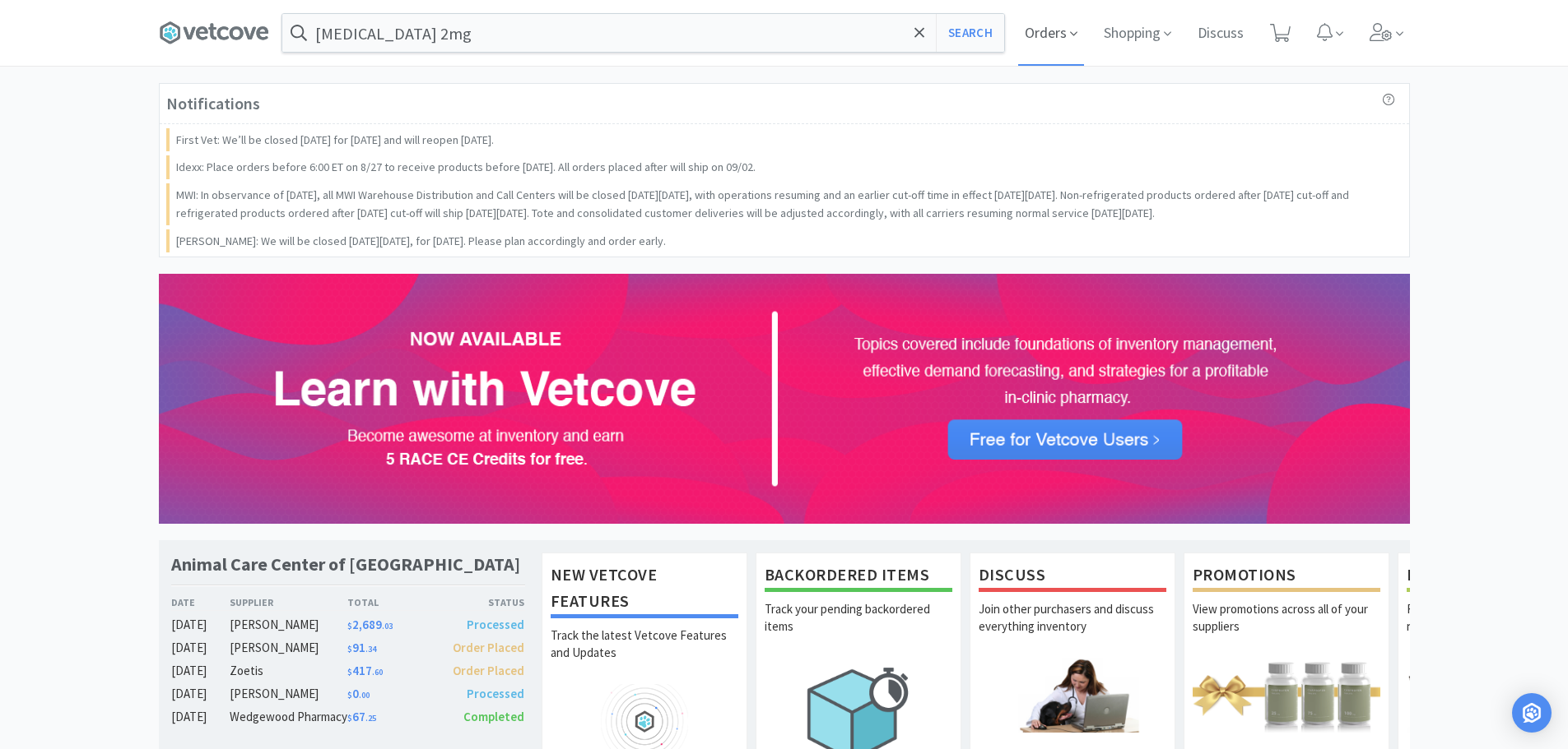
click at [1066, 39] on span "Orders" at bounding box center [1050, 32] width 66 height 66
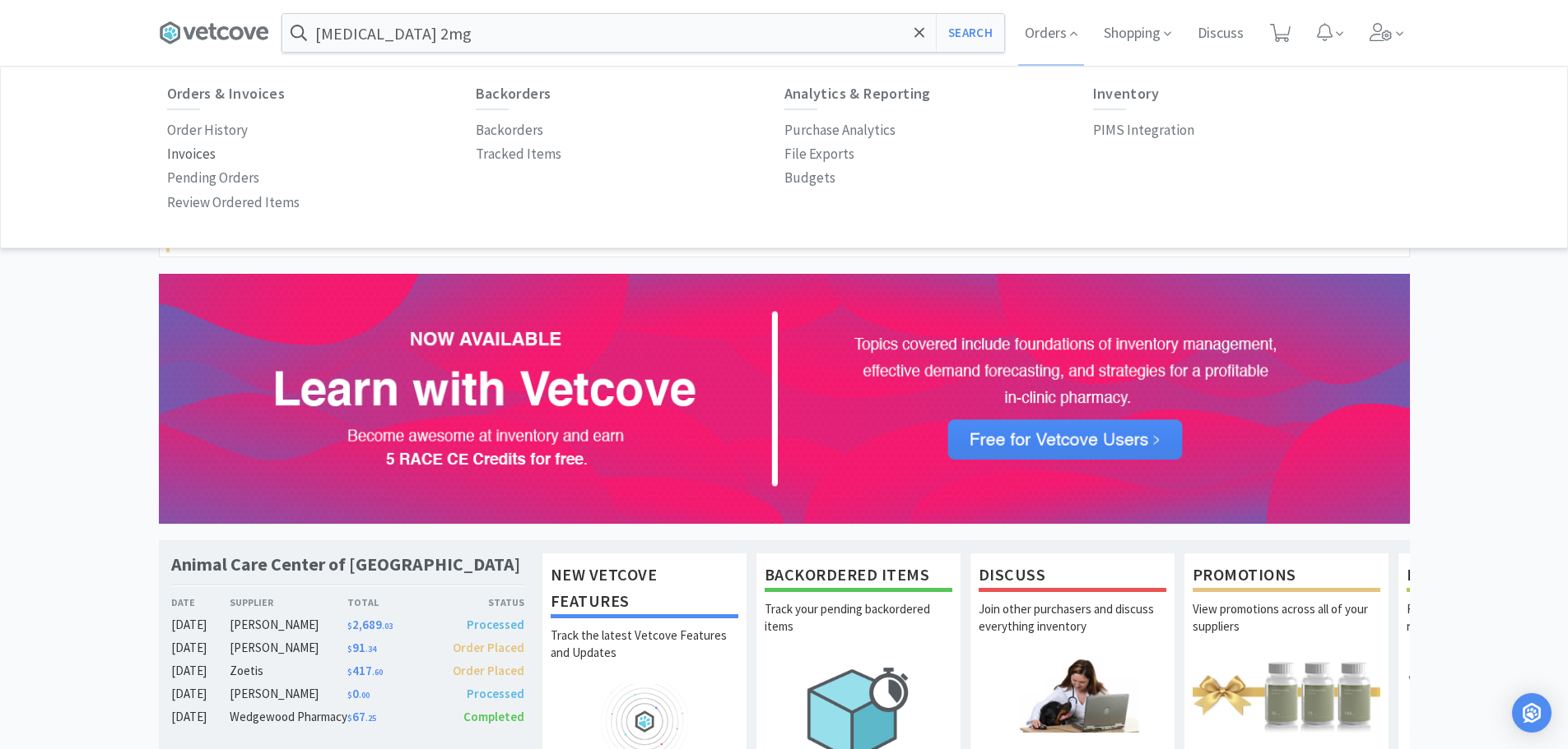
click at [213, 160] on p "Invoices" at bounding box center [192, 154] width 49 height 22
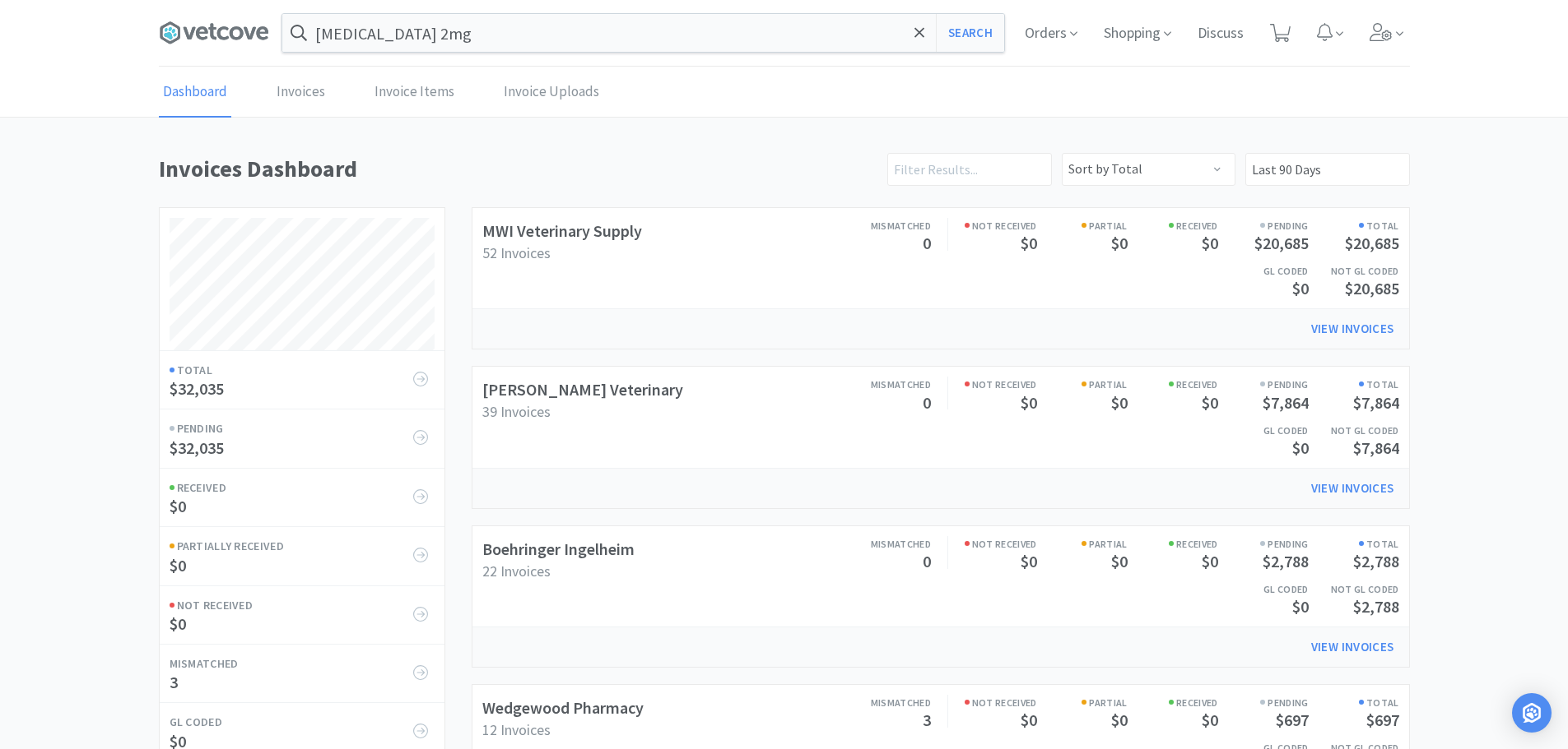
scroll to position [769, 1251]
click at [190, 31] on icon at bounding box center [214, 33] width 110 height 24
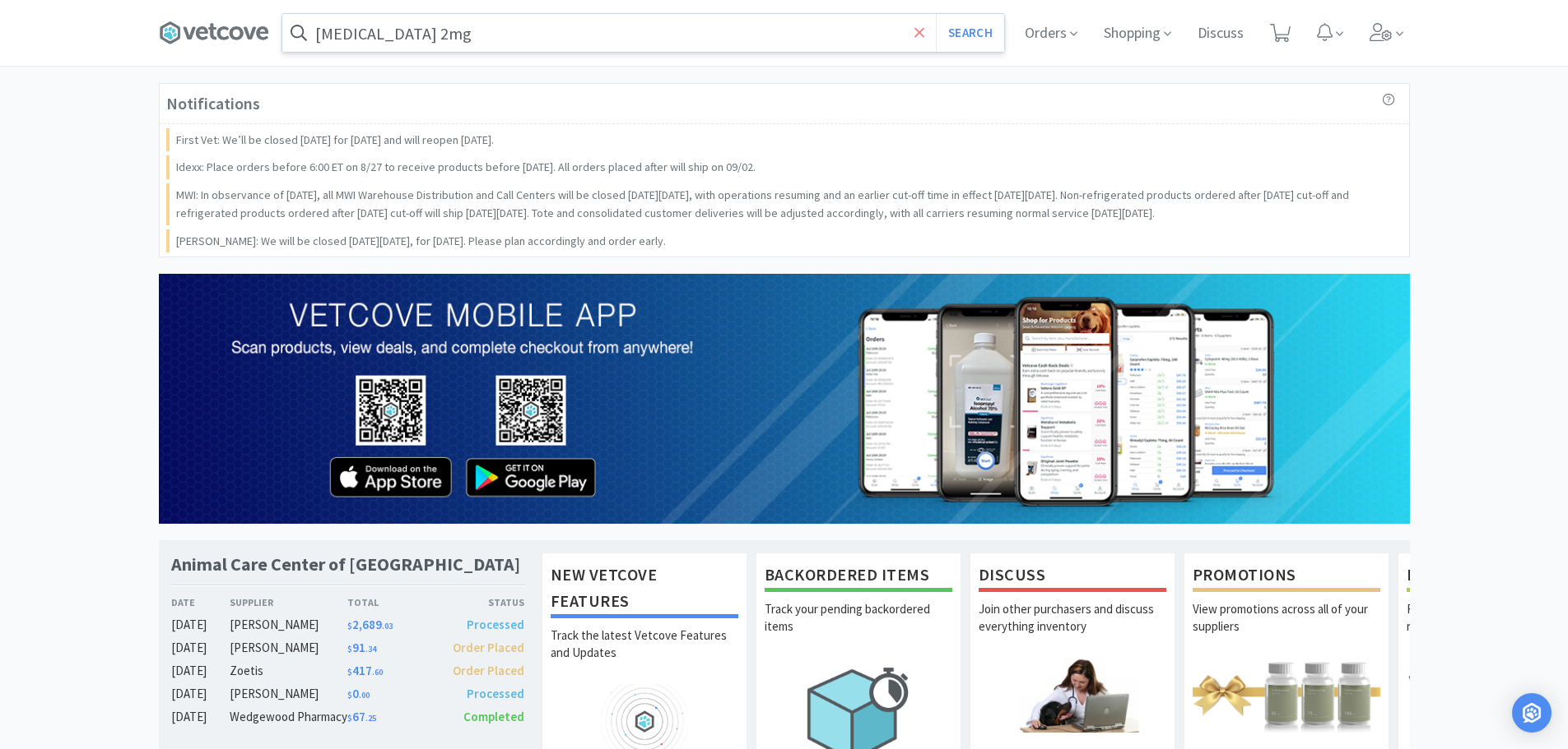
click at [915, 36] on icon at bounding box center [919, 31] width 10 height 10
click at [1046, 31] on span "Orders" at bounding box center [1050, 32] width 66 height 66
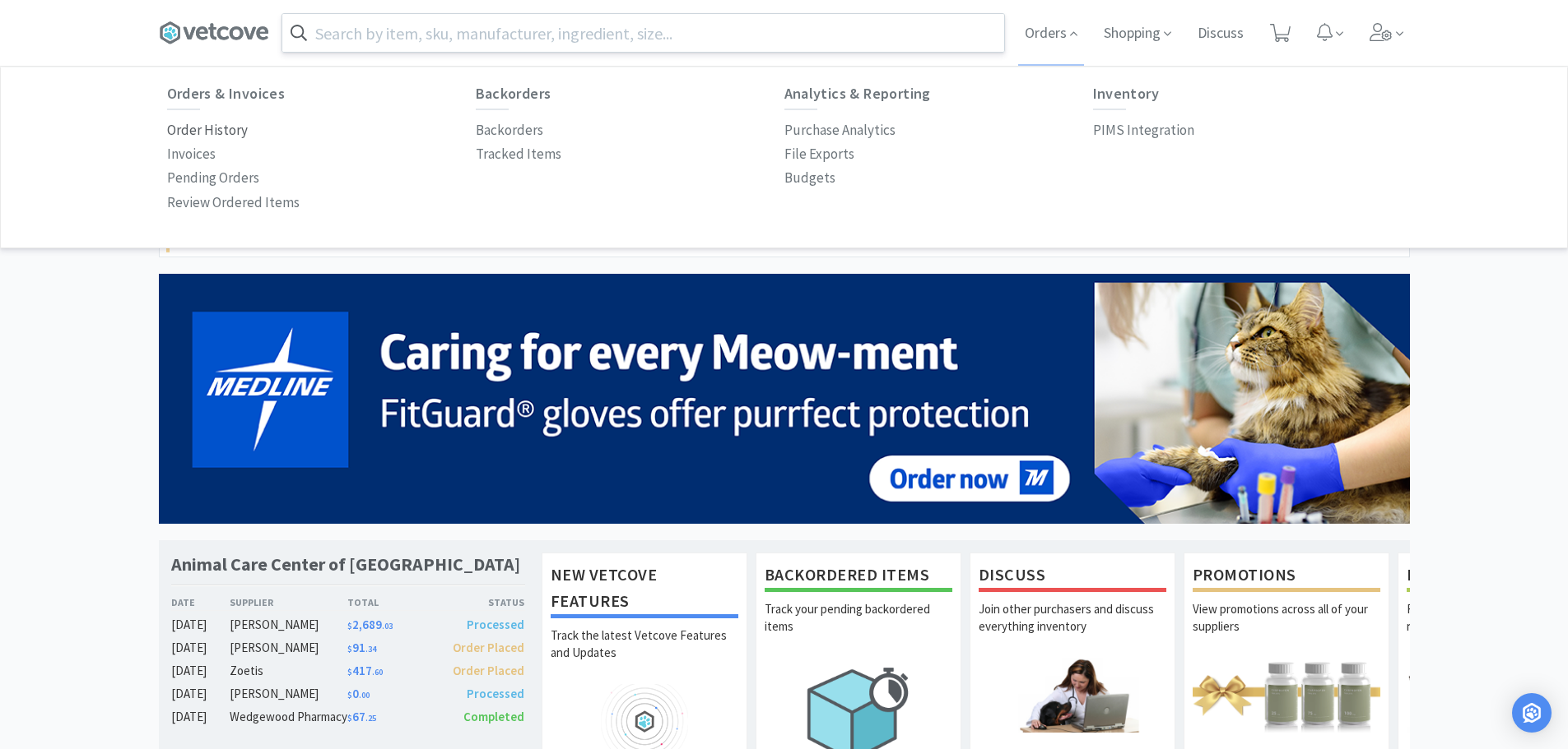
click at [209, 128] on p "Order History" at bounding box center [207, 129] width 80 height 22
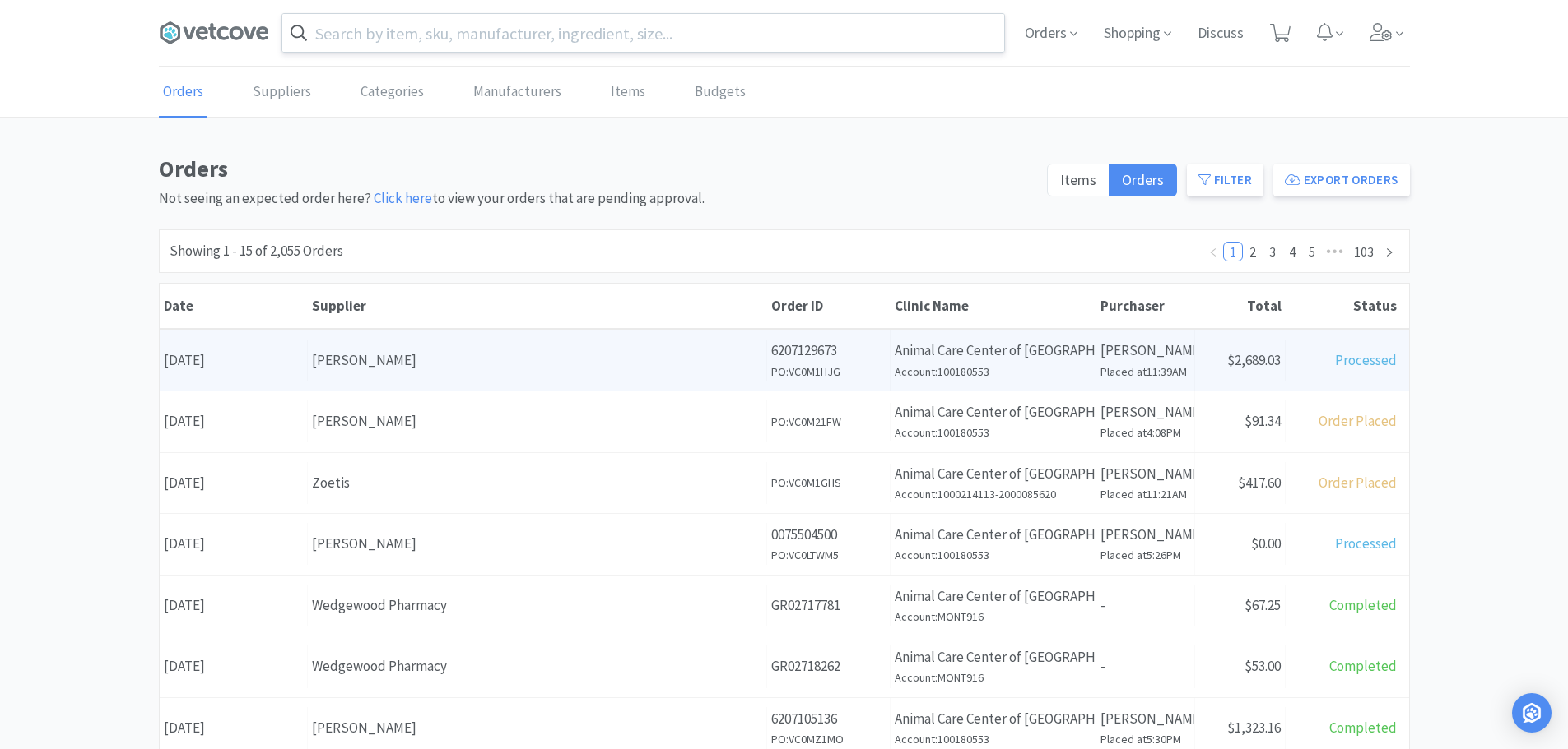
click at [460, 350] on div "[PERSON_NAME]" at bounding box center [537, 360] width 450 height 22
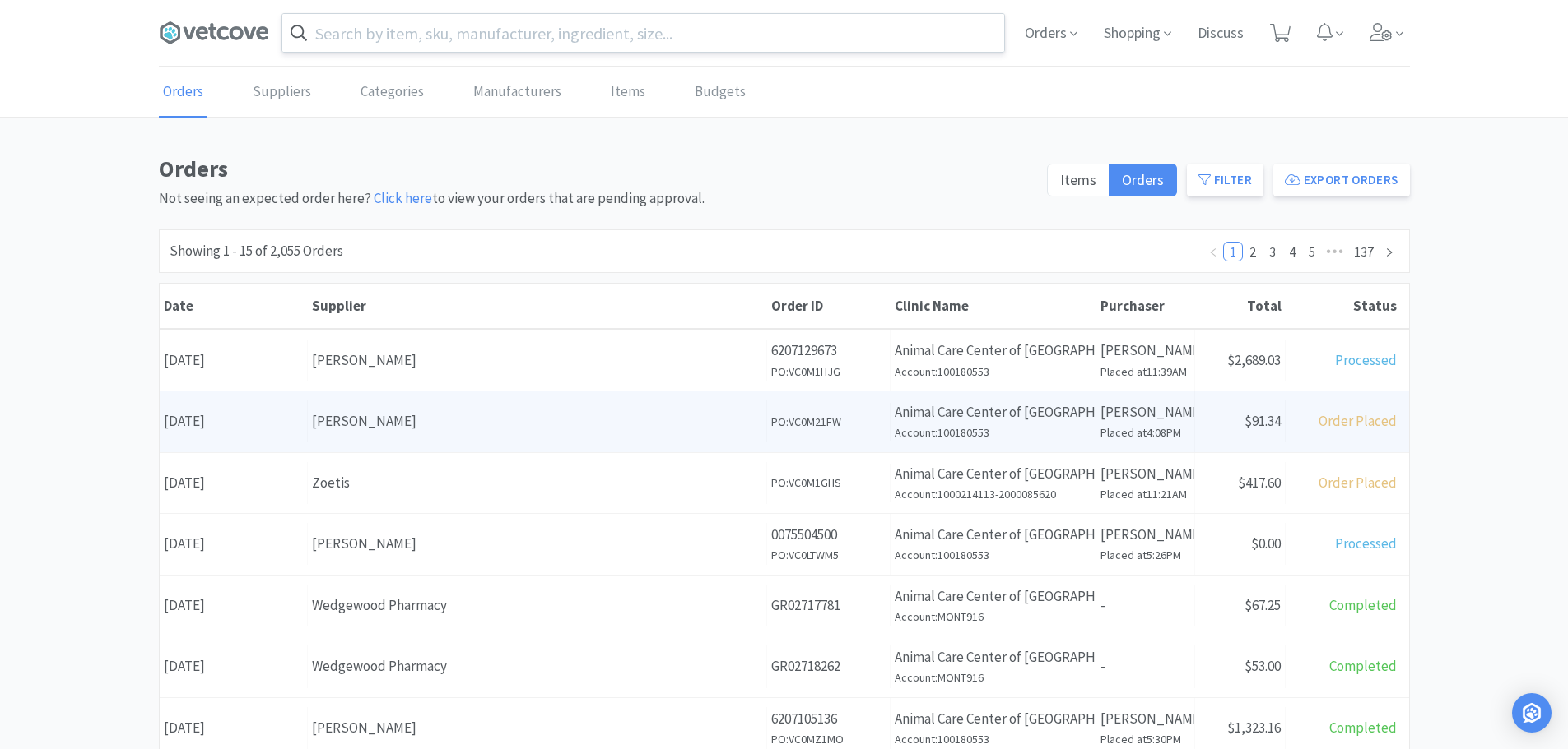
click at [432, 415] on div "[PERSON_NAME]" at bounding box center [537, 421] width 450 height 22
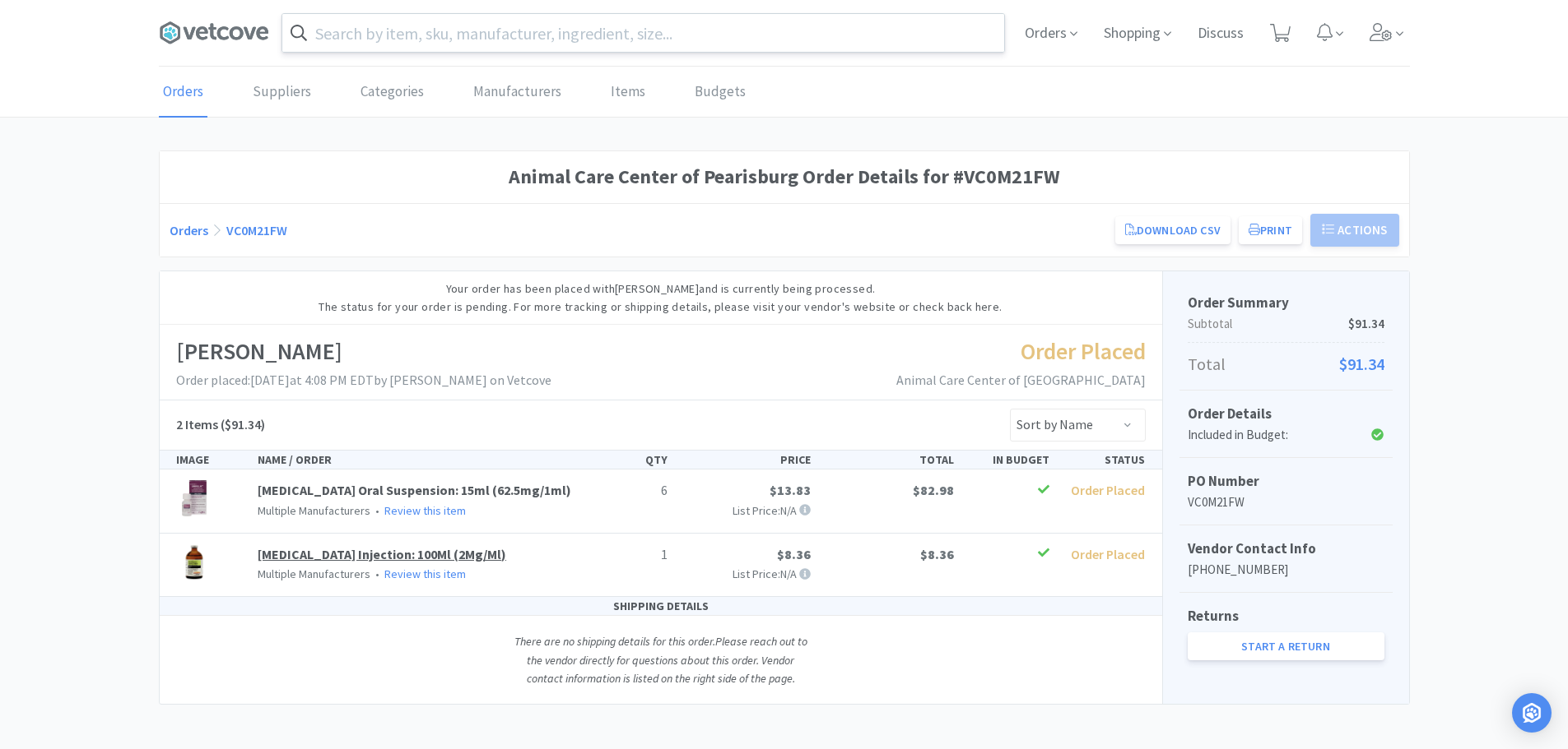
click at [477, 563] on link "[MEDICAL_DATA] Injection: 100Ml (2Mg/Ml)" at bounding box center [382, 554] width 248 height 17
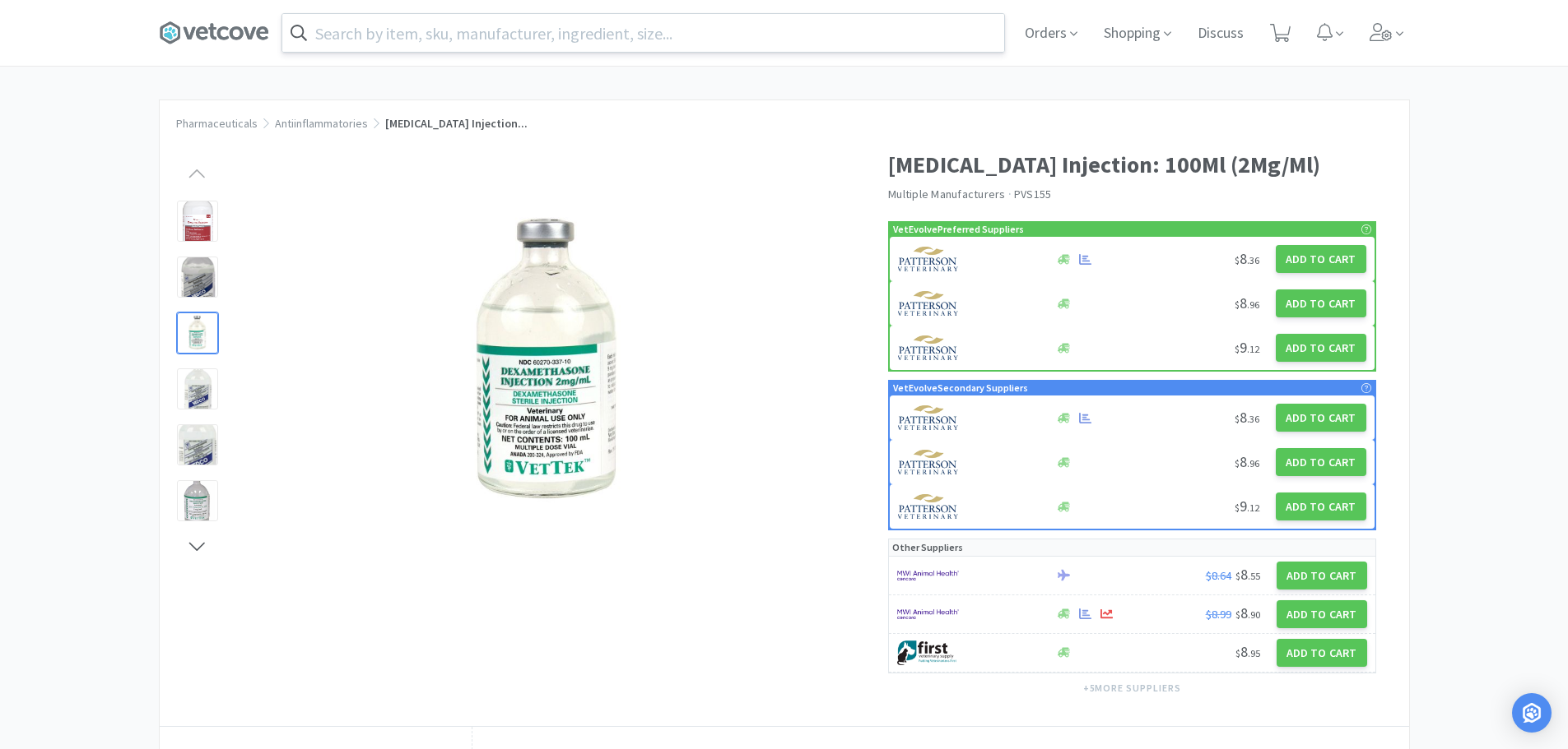
click at [213, 20] on span at bounding box center [220, 32] width 123 height 66
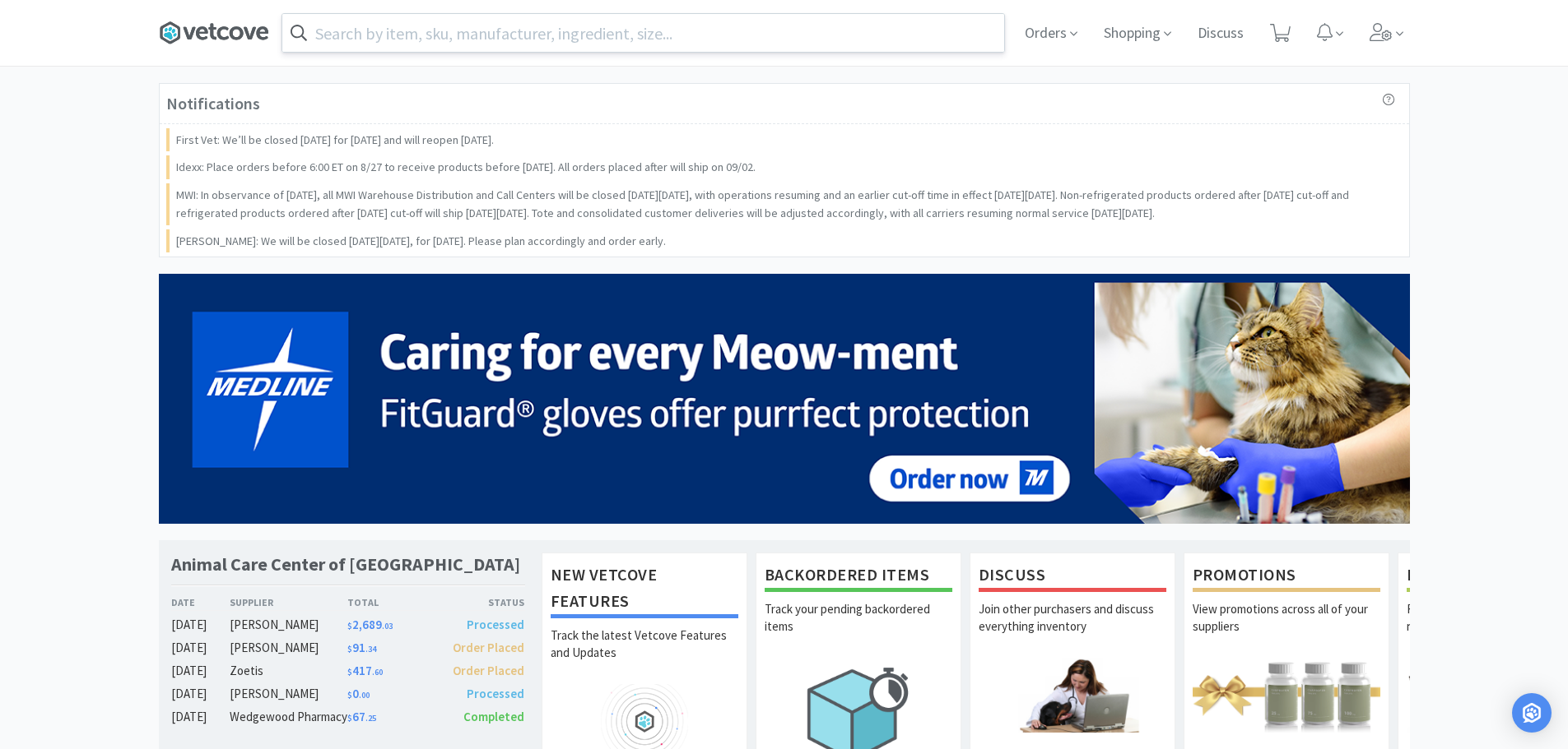
click at [199, 24] on icon at bounding box center [214, 33] width 110 height 24
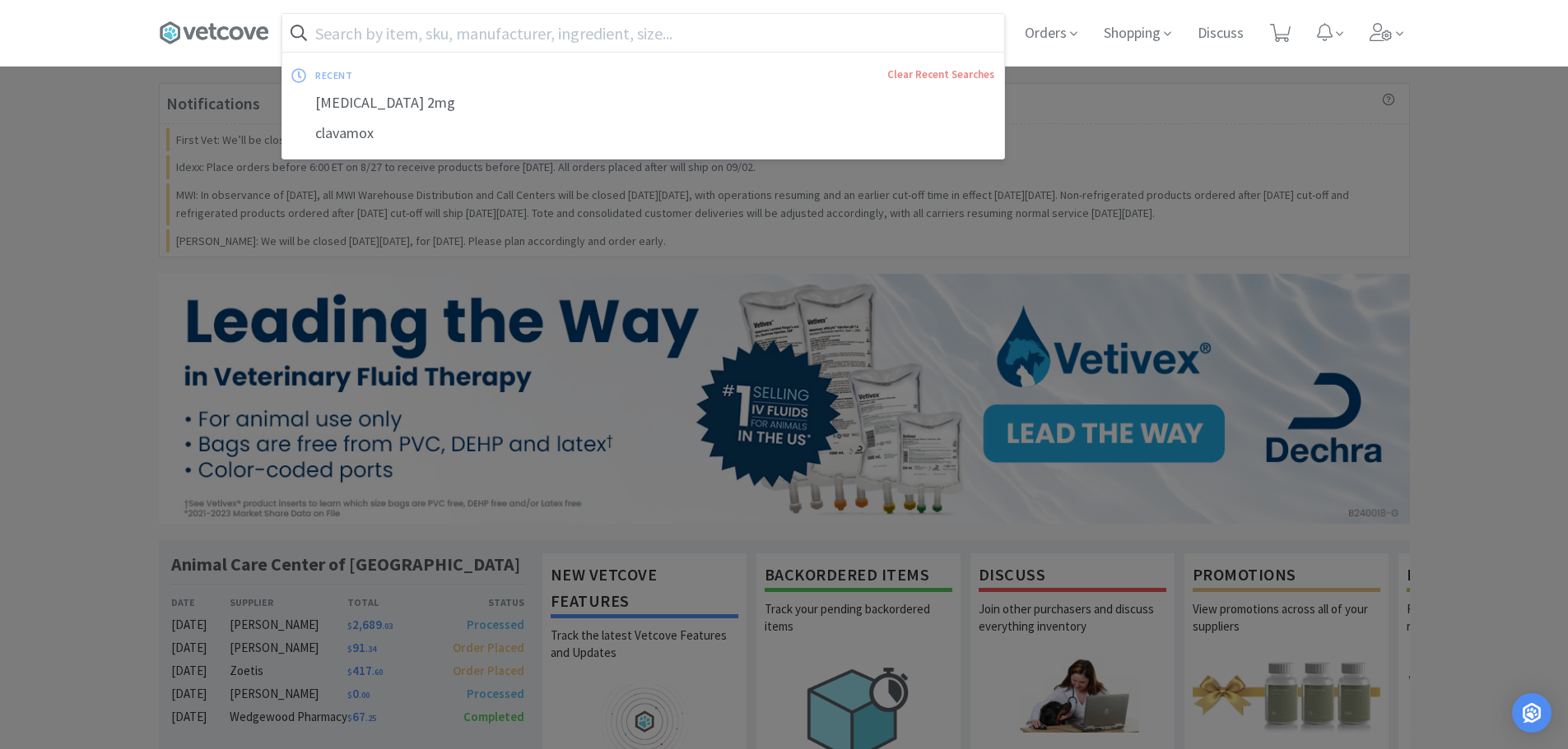
click at [323, 40] on input "text" at bounding box center [643, 32] width 721 height 38
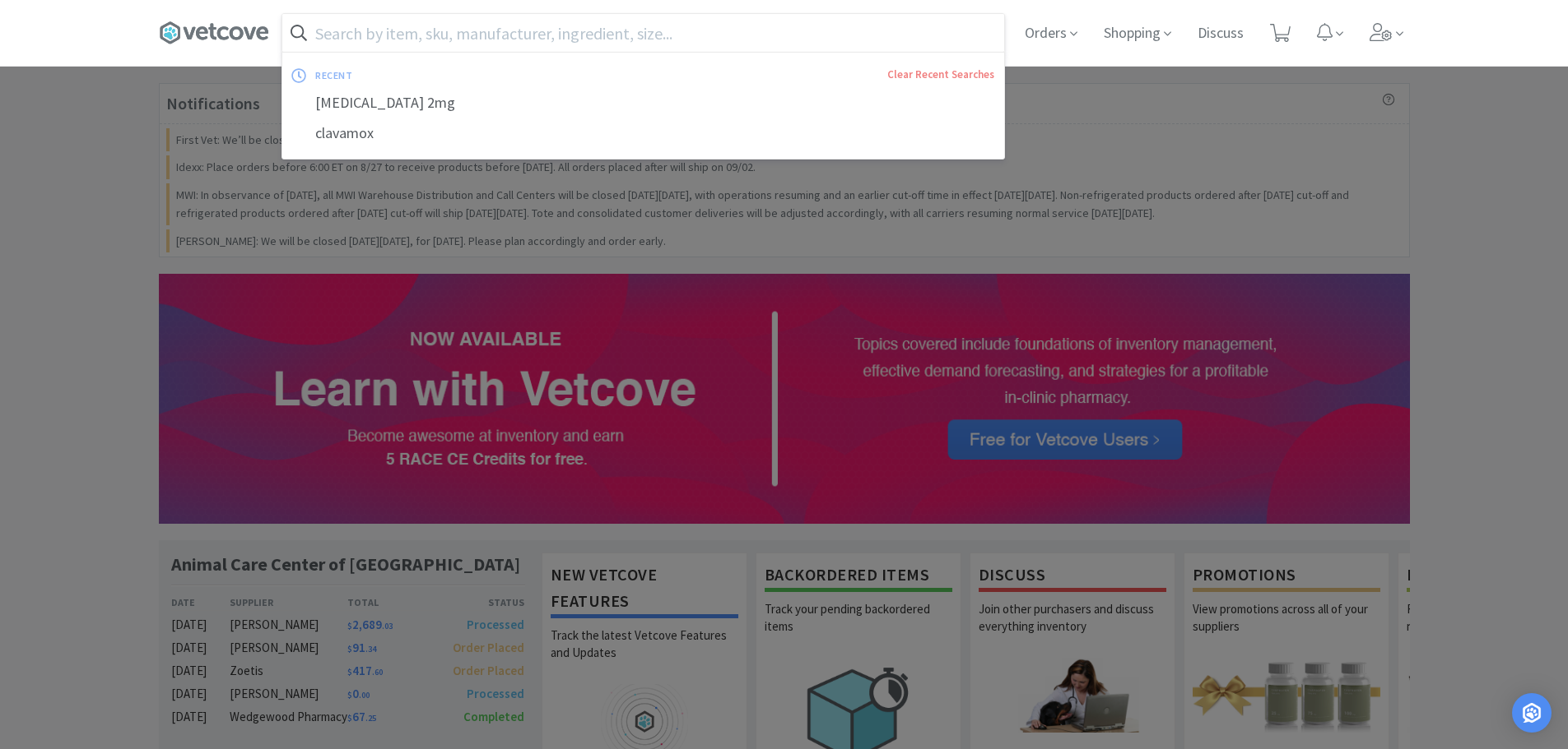
click at [1098, 100] on div at bounding box center [784, 374] width 1568 height 749
click at [992, 36] on input "text" at bounding box center [643, 32] width 721 height 38
click at [938, 72] on link "Clear Recent Searches" at bounding box center [941, 74] width 107 height 14
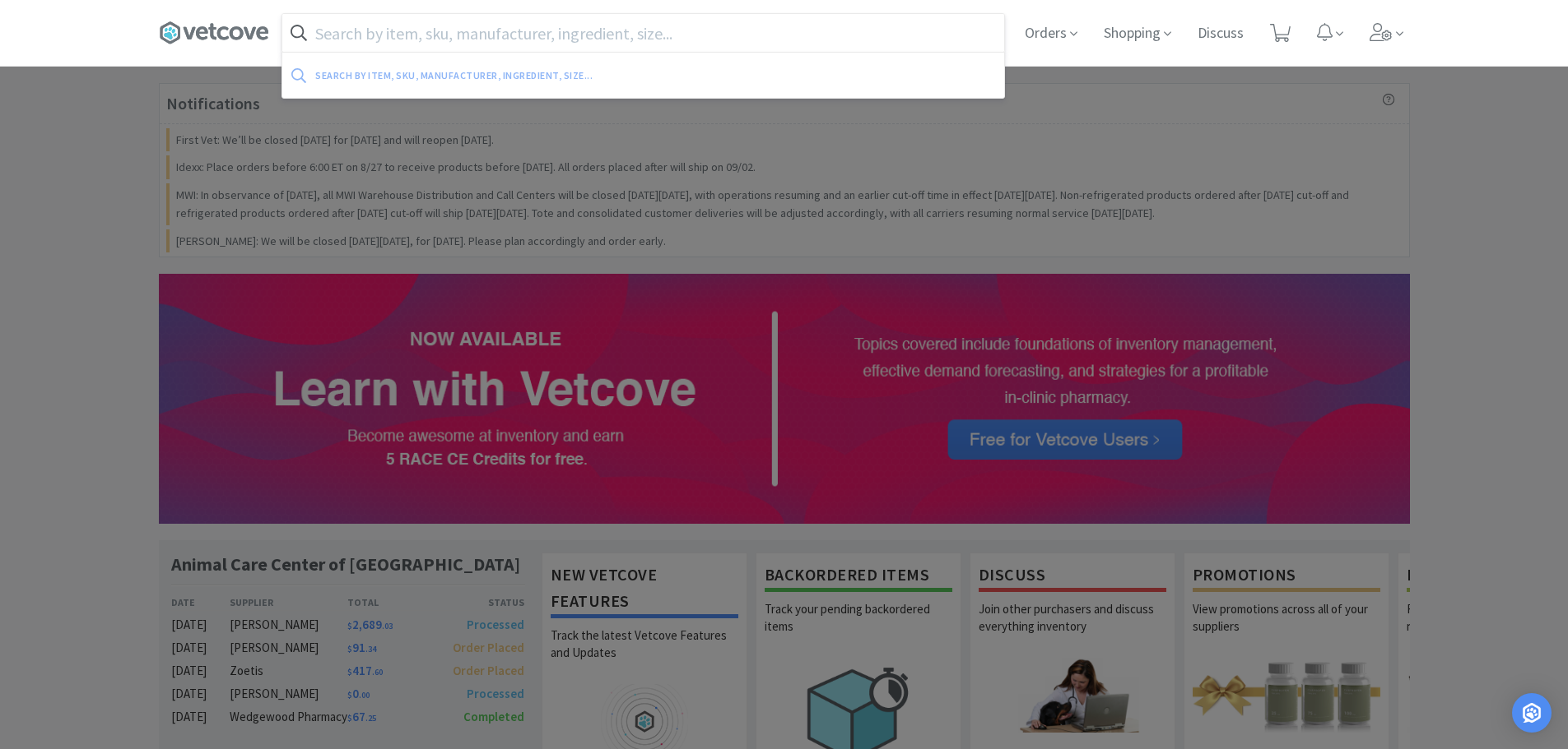
click at [51, 298] on div at bounding box center [784, 374] width 1568 height 749
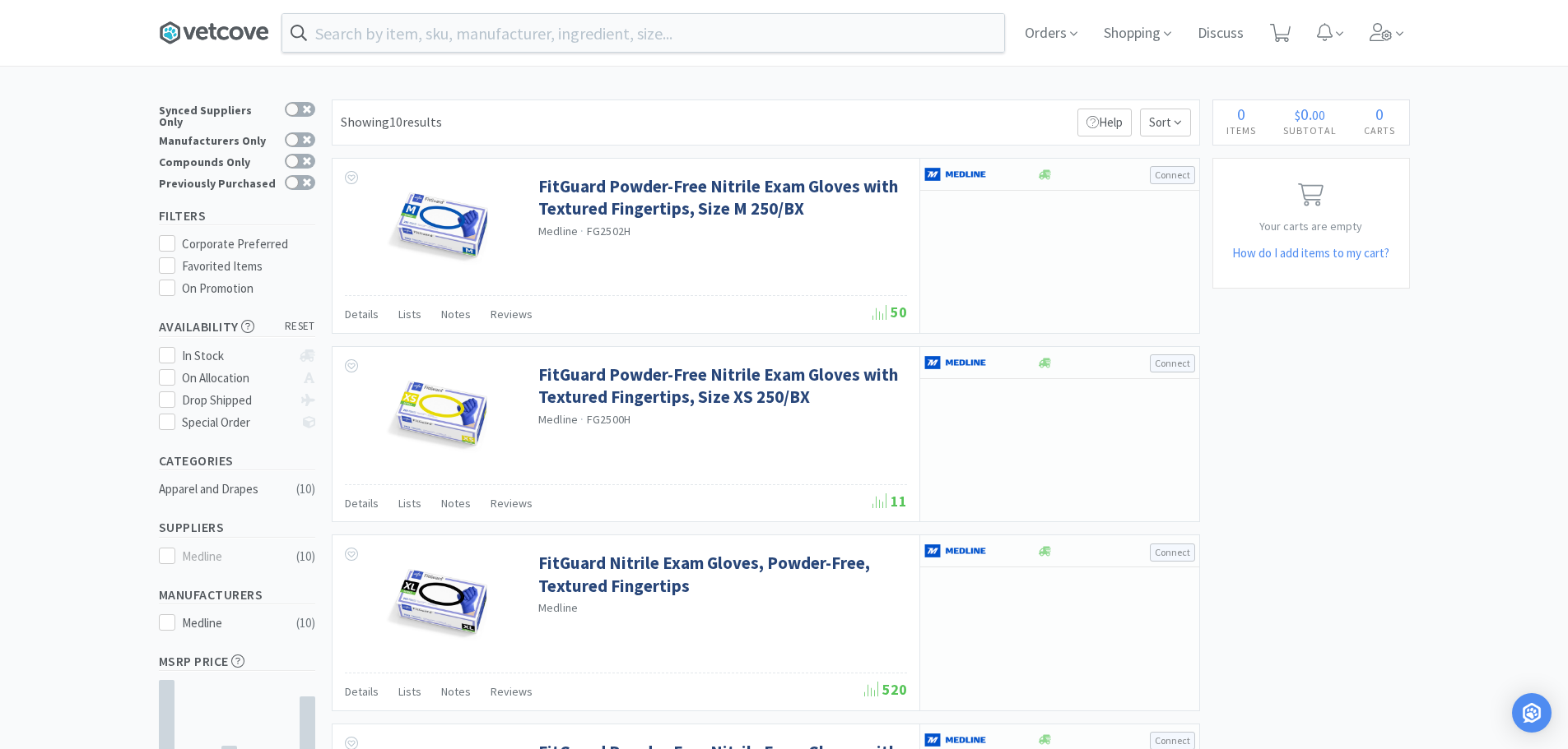
click at [217, 30] on icon at bounding box center [212, 31] width 8 height 17
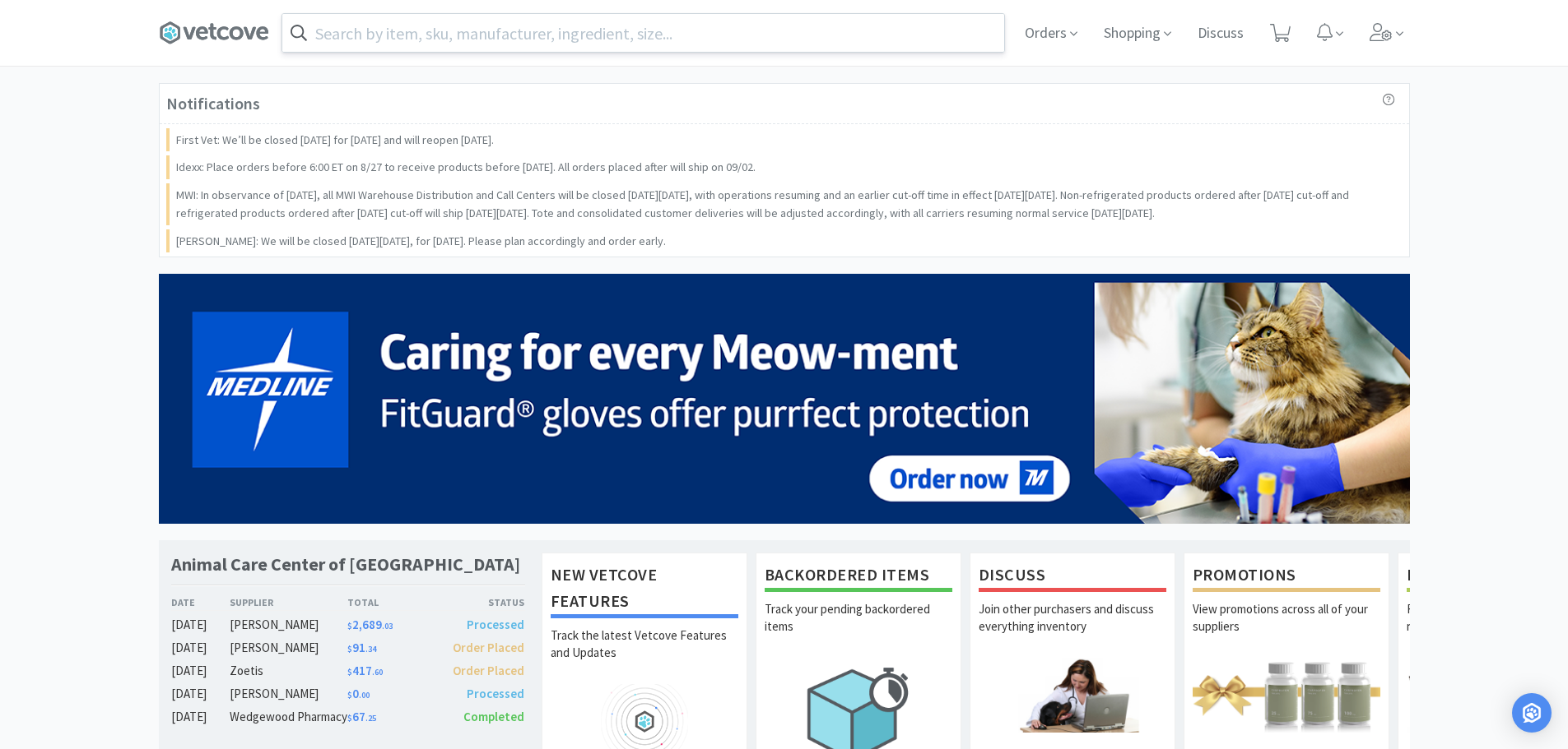
click at [959, 41] on input "text" at bounding box center [643, 32] width 721 height 38
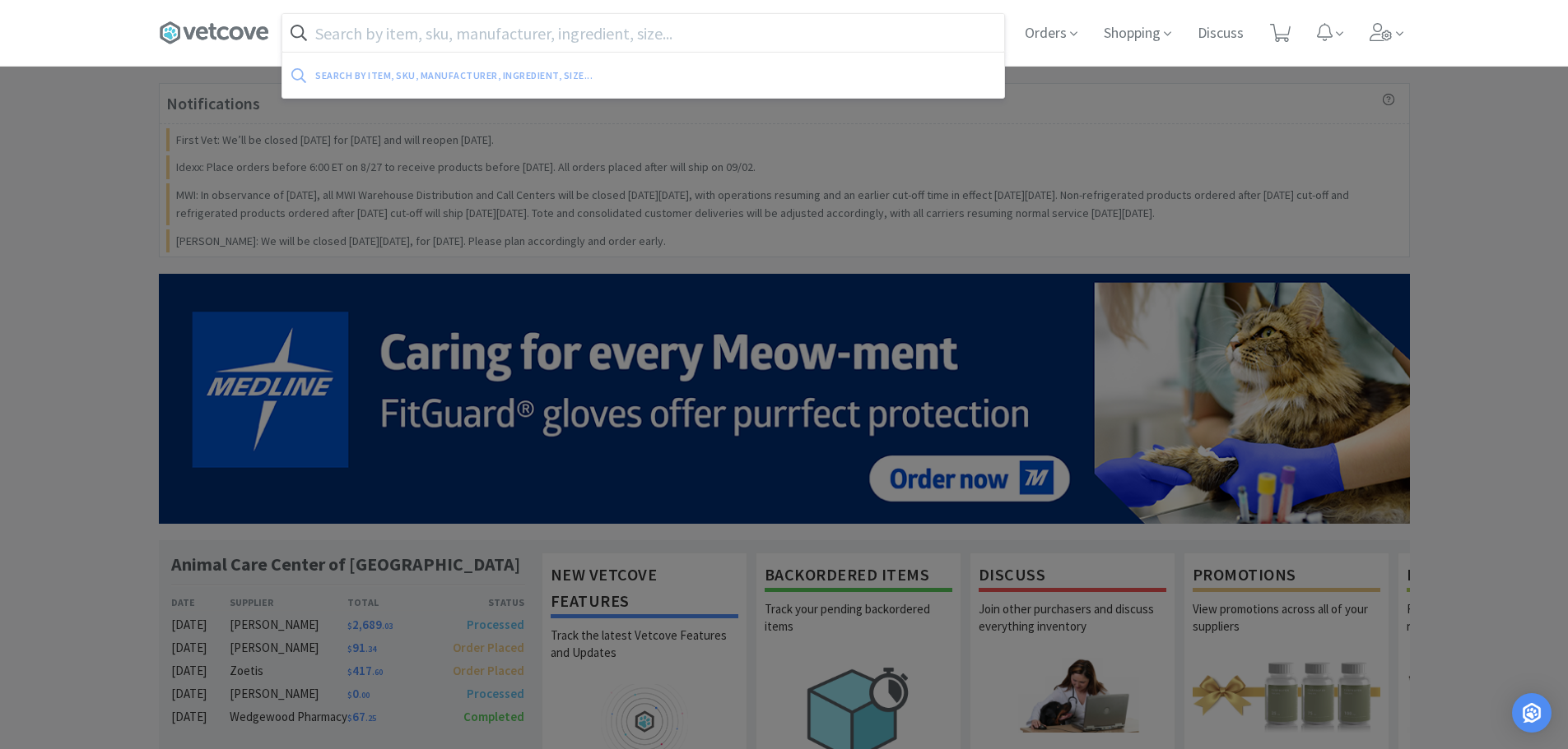
click at [101, 149] on div at bounding box center [784, 374] width 1568 height 749
